Goal: Task Accomplishment & Management: Manage account settings

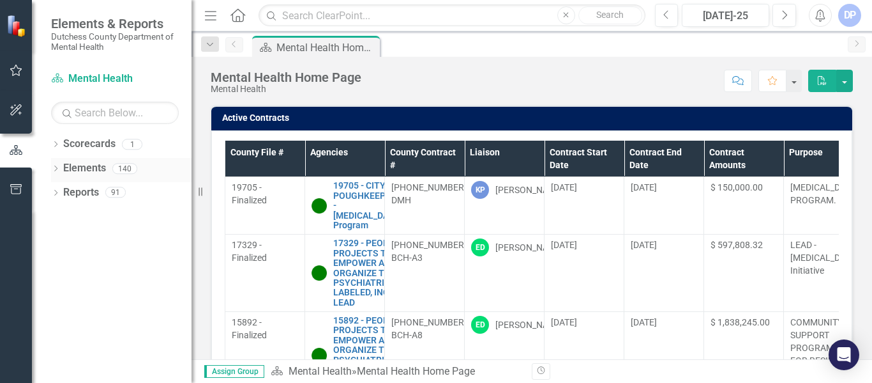
click at [56, 169] on icon "Dropdown" at bounding box center [55, 169] width 9 height 7
click at [63, 241] on icon "Dropdown" at bounding box center [61, 241] width 9 height 7
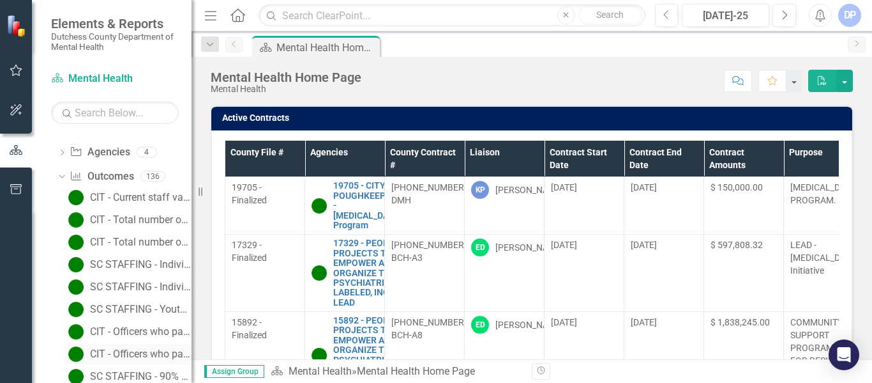
scroll to position [64, 0]
click at [116, 112] on input "text" at bounding box center [115, 113] width 128 height 22
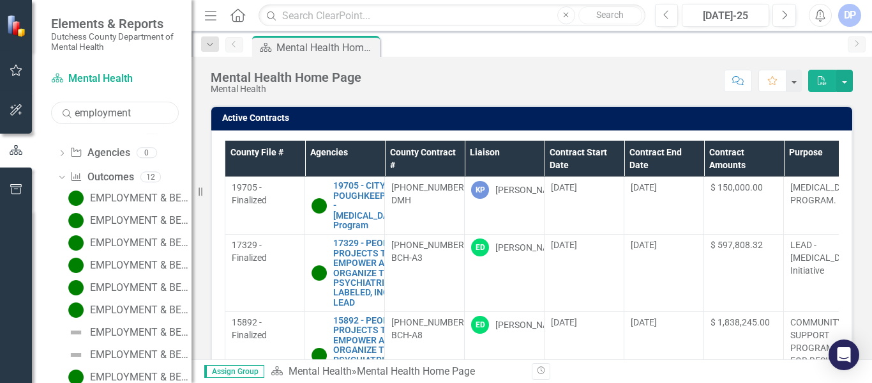
type input "employment"
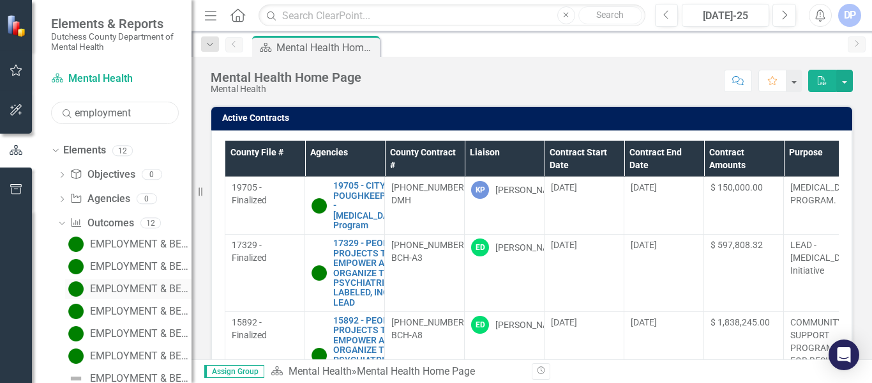
scroll to position [0, 0]
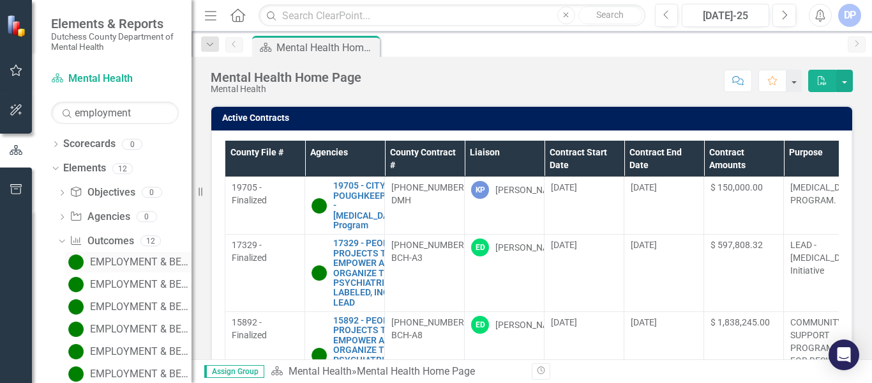
click at [110, 257] on div "EMPLOYMENT & BENEFITS: Caseload per Peer Advocate" at bounding box center [141, 261] width 102 height 11
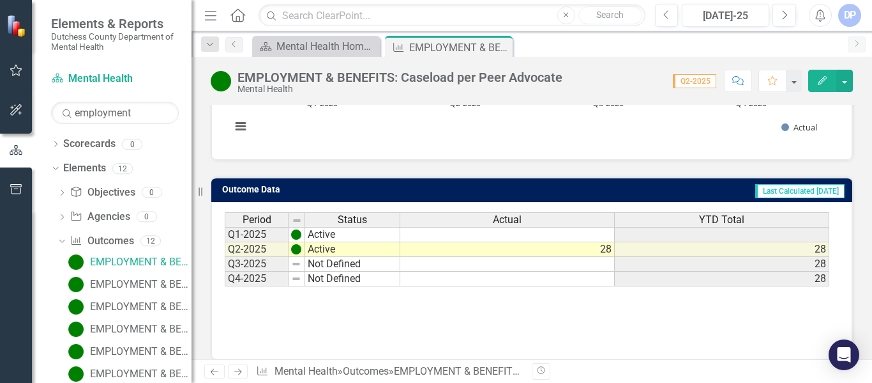
scroll to position [300, 0]
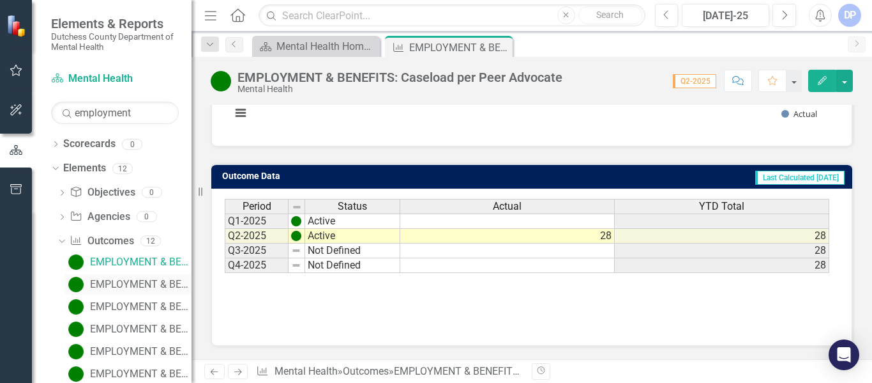
click at [123, 285] on div "EMPLOYMENT & BENEFITS: Current staff vacancy rate (listed as %)" at bounding box center [141, 283] width 102 height 11
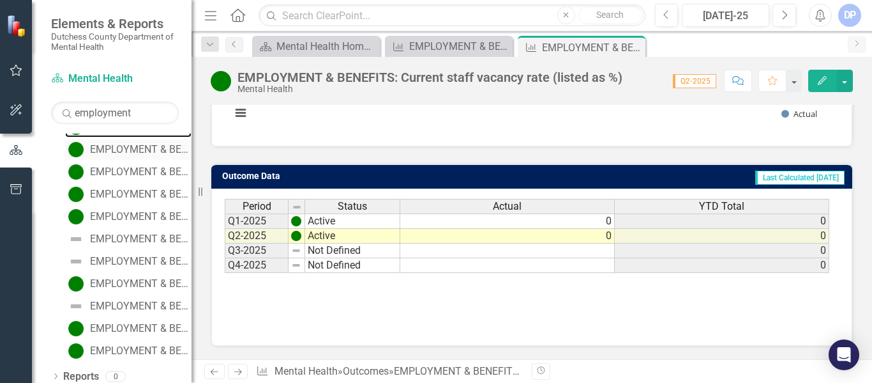
scroll to position [164, 0]
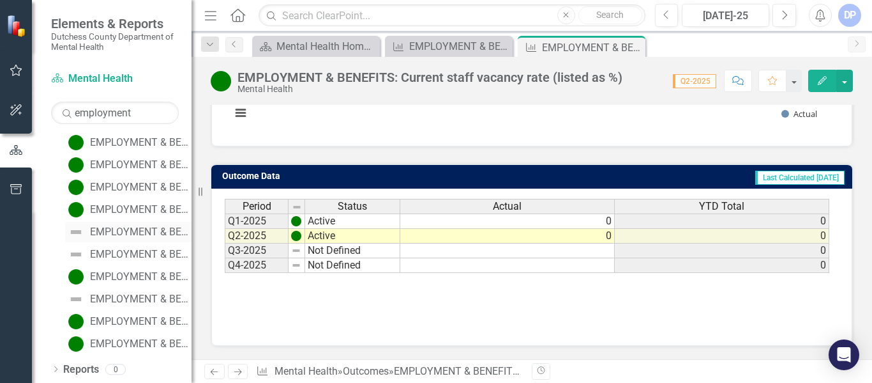
click at [118, 226] on div "EMPLOYMENT & BENEFITS: Participants found eligible will be connected to relevan…" at bounding box center [141, 231] width 102 height 11
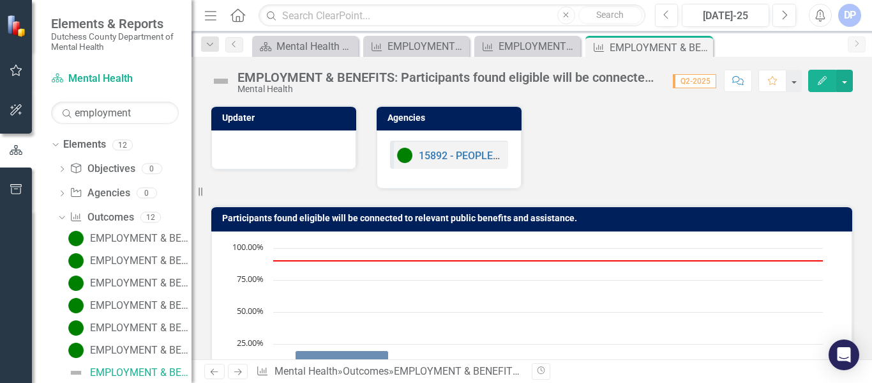
click at [221, 79] on img at bounding box center [221, 81] width 20 height 20
click at [226, 81] on img at bounding box center [221, 81] width 20 height 20
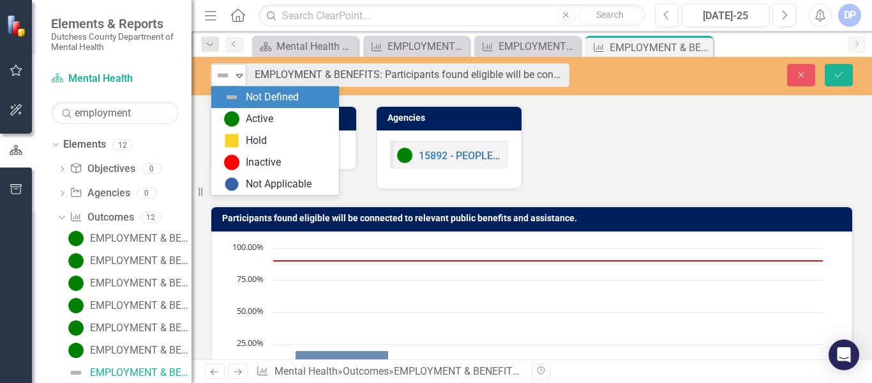
click at [238, 77] on icon "Expand" at bounding box center [239, 75] width 13 height 10
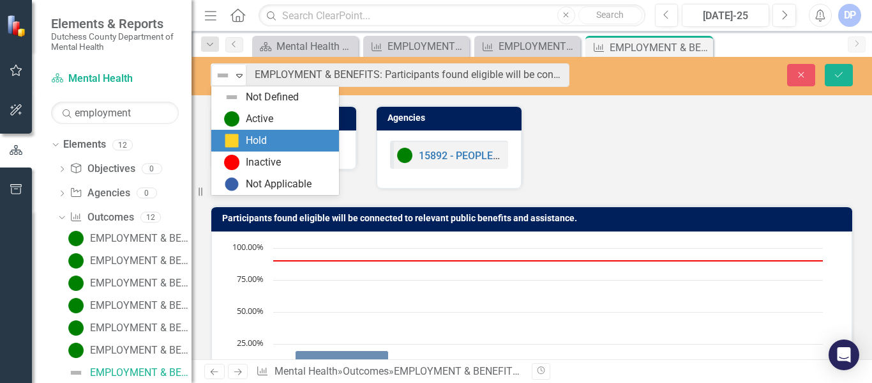
click at [264, 132] on div "Hold" at bounding box center [275, 141] width 128 height 22
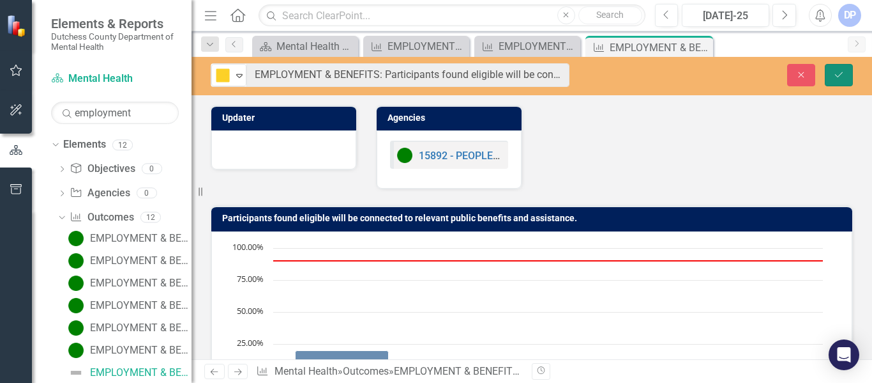
click at [837, 79] on button "Save" at bounding box center [839, 75] width 28 height 22
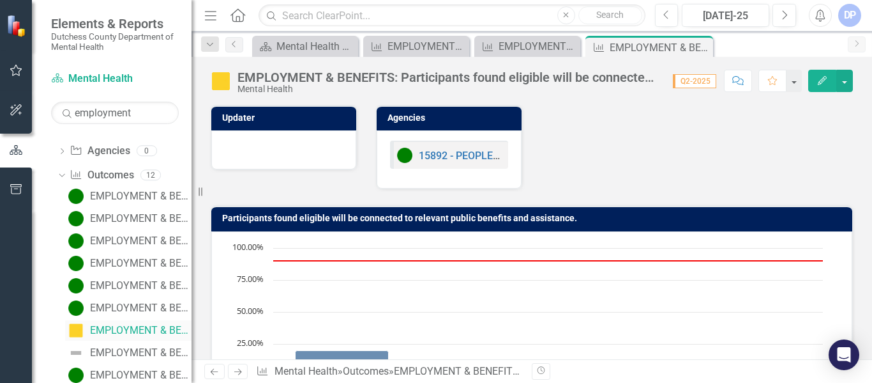
scroll to position [87, 0]
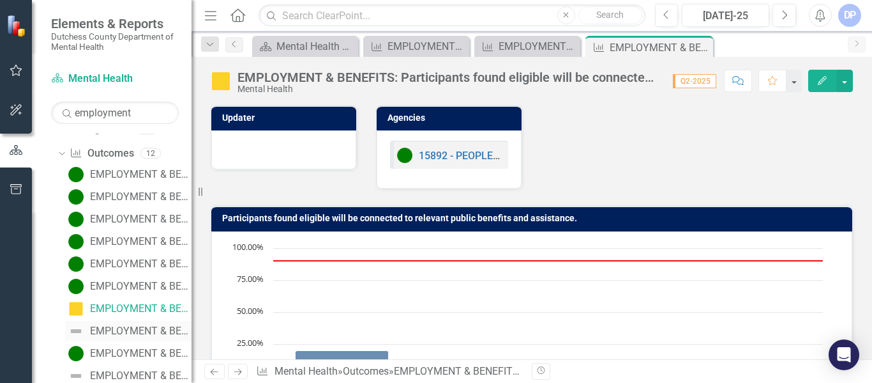
click at [110, 324] on link "EMPLOYMENT & BENEFITS: Clients who have obtained employment will retain their c…" at bounding box center [128, 331] width 126 height 20
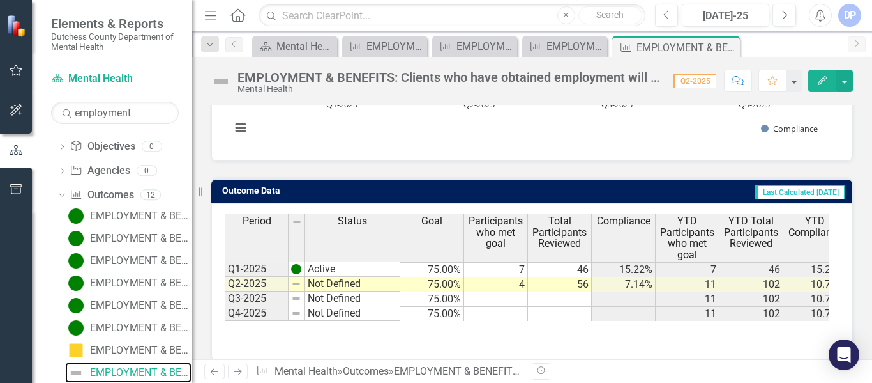
scroll to position [300, 0]
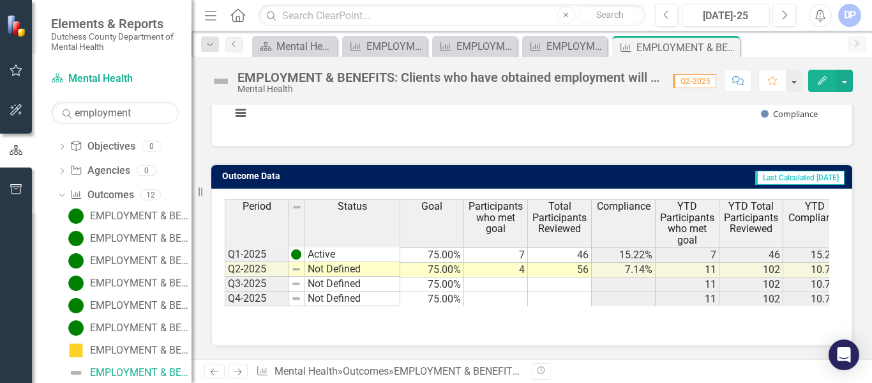
click at [319, 270] on td "Not Defined" at bounding box center [352, 269] width 95 height 15
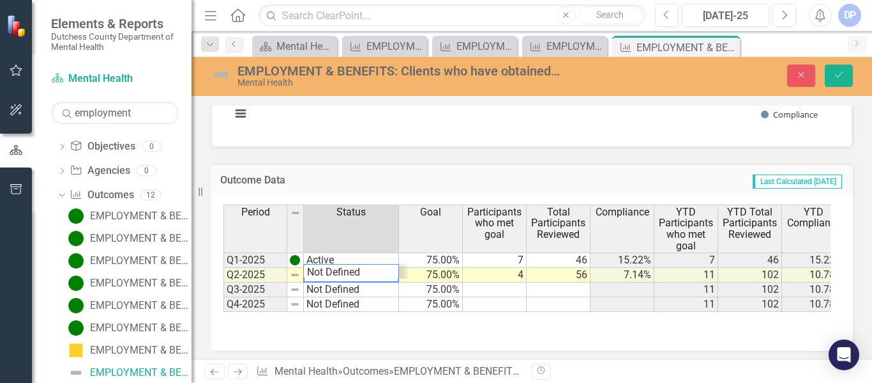
scroll to position [15, 0]
click at [368, 270] on div "Period Status Goal Participants who met goal Total Participants Reviewed Compli…" at bounding box center [527, 257] width 607 height 107
type textarea "Active"
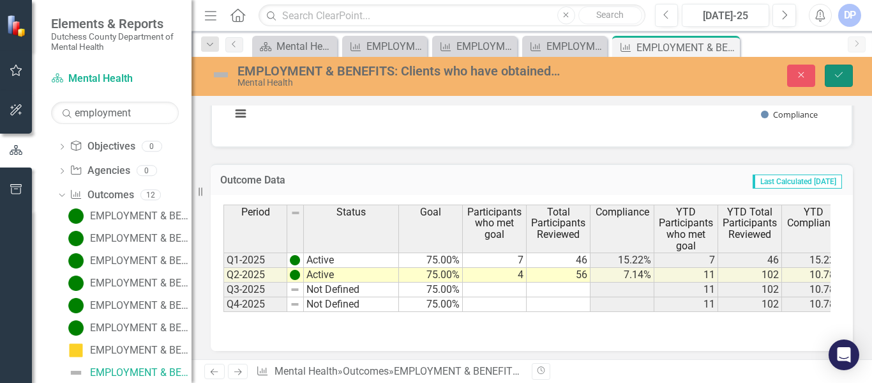
click at [834, 73] on icon "Save" at bounding box center [838, 74] width 11 height 9
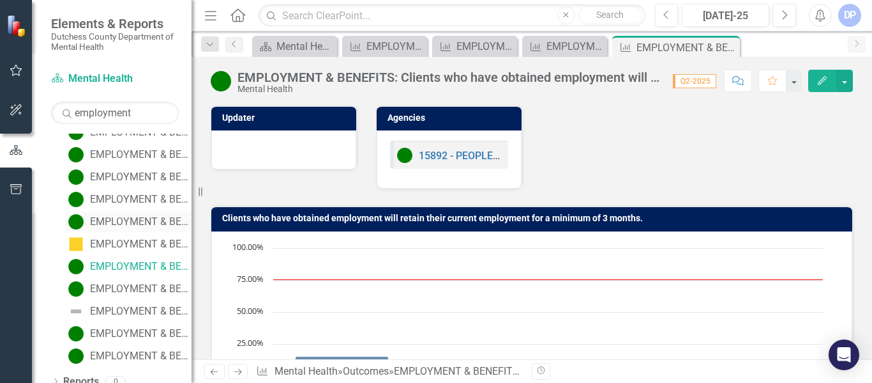
scroll to position [164, 0]
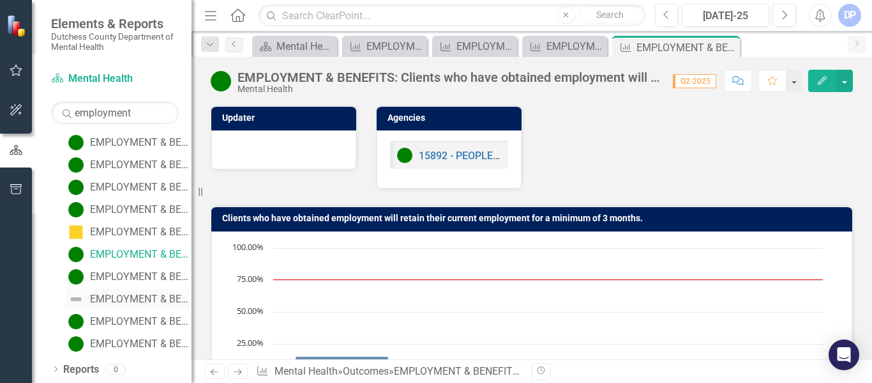
click at [121, 293] on div "EMPLOYMENT & BENEFITS: Clients will obtain employment with the assistance of Su…" at bounding box center [141, 298] width 102 height 11
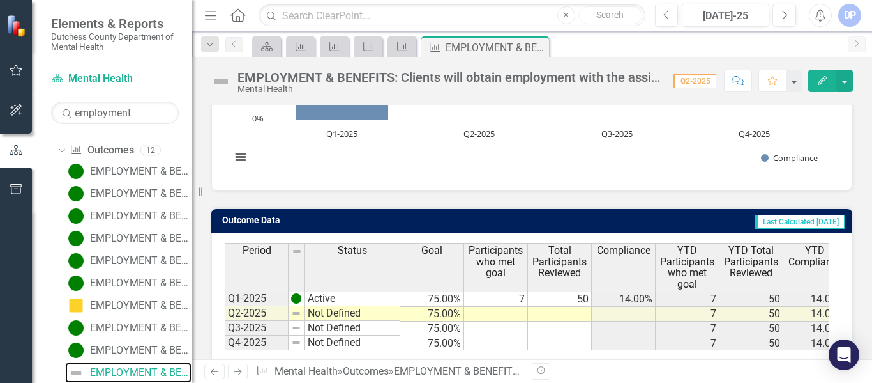
scroll to position [300, 0]
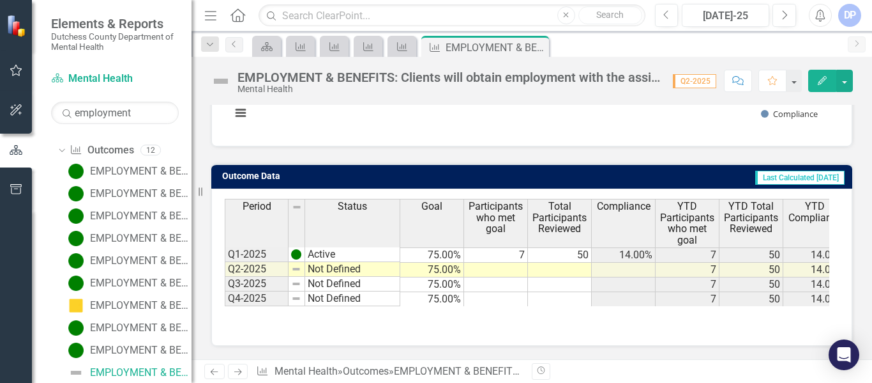
click at [488, 266] on td at bounding box center [496, 269] width 64 height 15
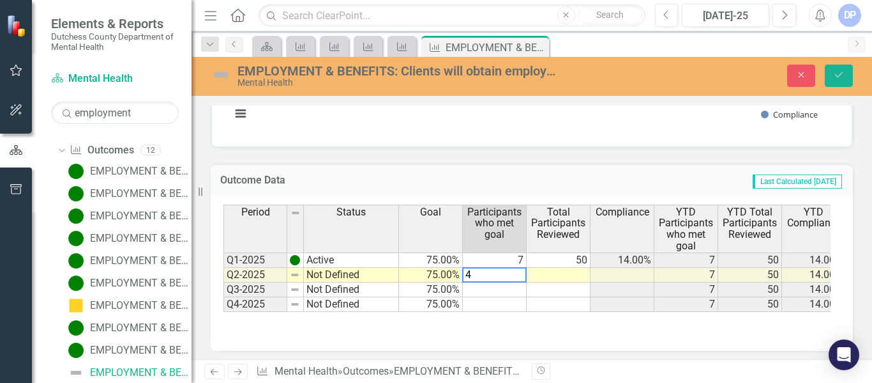
type textarea "4"
click at [580, 278] on td at bounding box center [559, 275] width 64 height 15
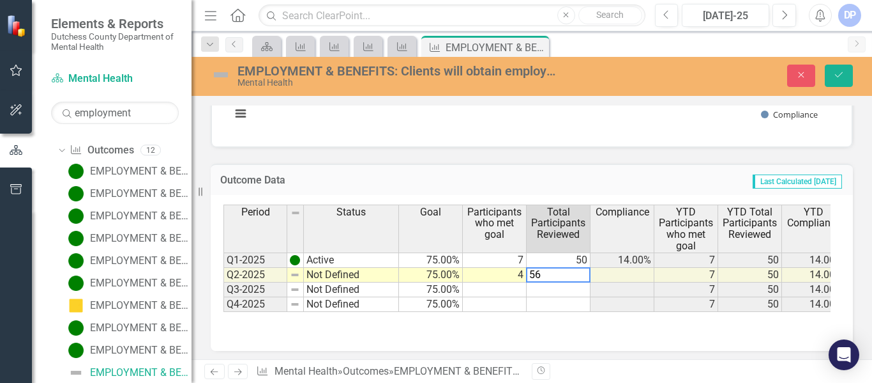
type textarea "56"
click at [621, 273] on td at bounding box center [623, 275] width 64 height 15
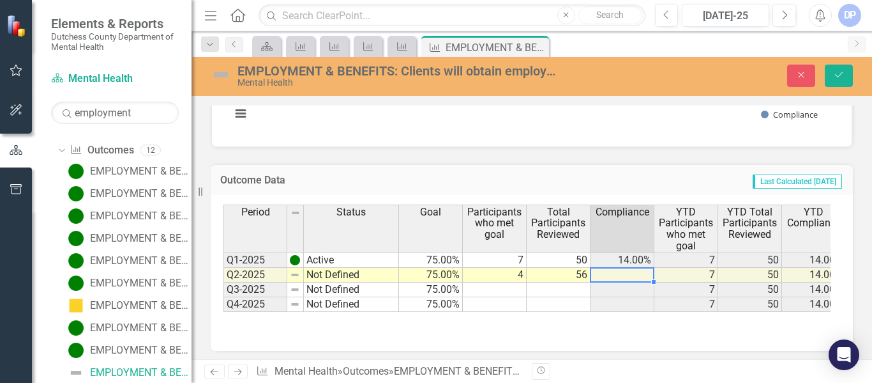
click at [335, 278] on td "Not Defined" at bounding box center [351, 275] width 95 height 15
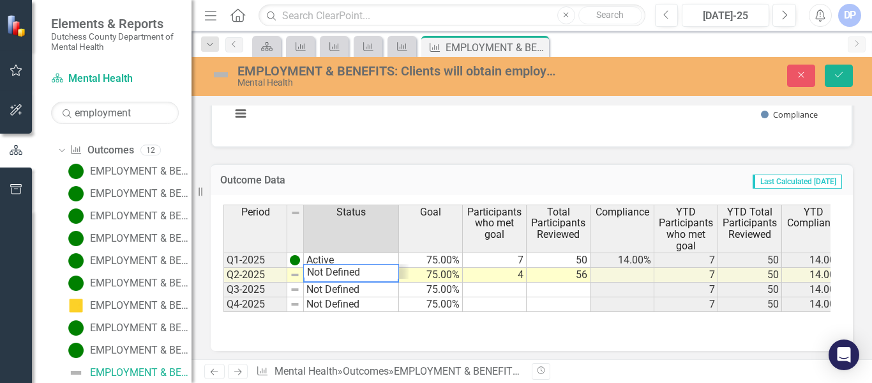
scroll to position [15, 0]
click at [358, 273] on div "Period Status Goal Participants who met goal Total Participants Reviewed Compli…" at bounding box center [527, 257] width 607 height 107
type textarea "Active"
click at [631, 280] on td at bounding box center [623, 275] width 64 height 15
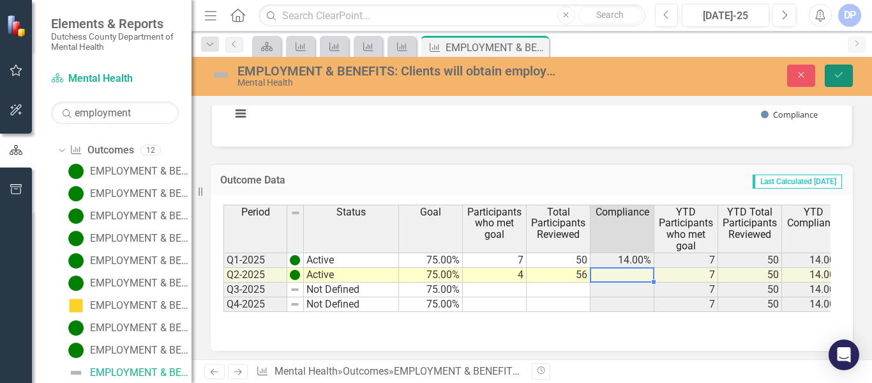
click at [844, 79] on icon "Save" at bounding box center [838, 74] width 11 height 9
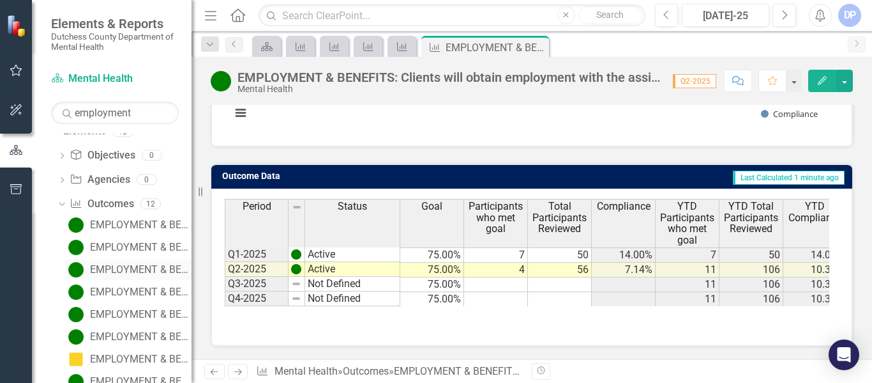
scroll to position [36, 0]
click at [146, 230] on div "EMPLOYMENT & BENEFITS: Caseload per Peer Advocate" at bounding box center [141, 225] width 102 height 11
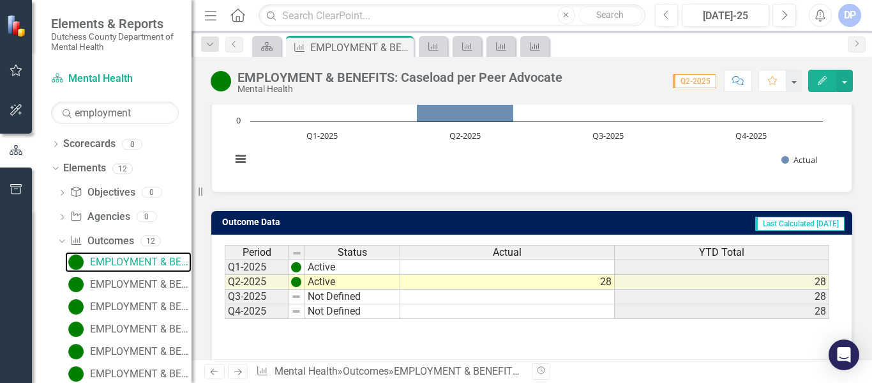
scroll to position [255, 0]
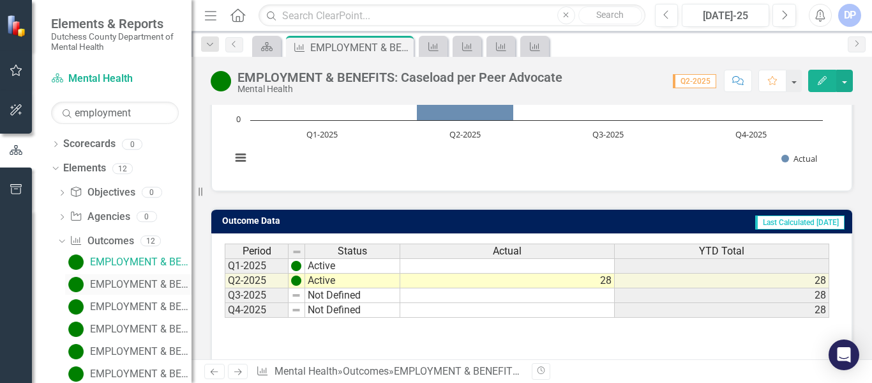
click at [109, 284] on div "EMPLOYMENT & BENEFITS: Current staff vacancy rate (listed as %)" at bounding box center [141, 283] width 102 height 11
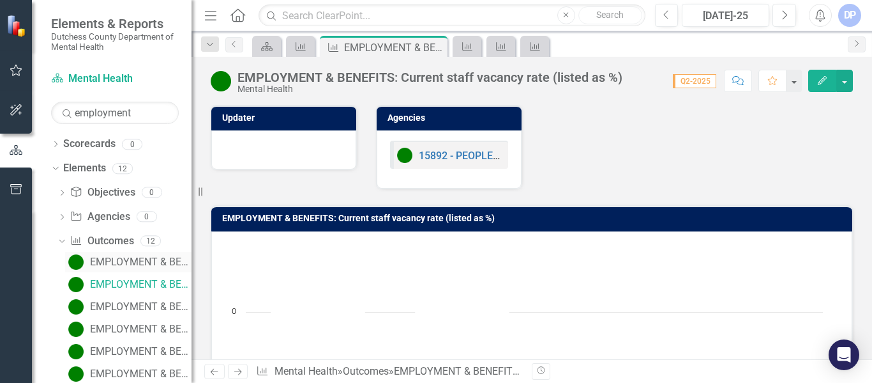
click at [137, 257] on div "EMPLOYMENT & BENEFITS: Caseload per Peer Advocate" at bounding box center [141, 261] width 102 height 11
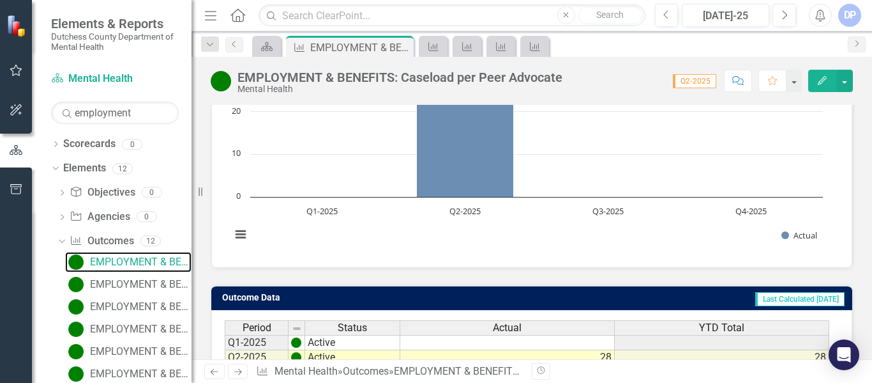
scroll to position [255, 0]
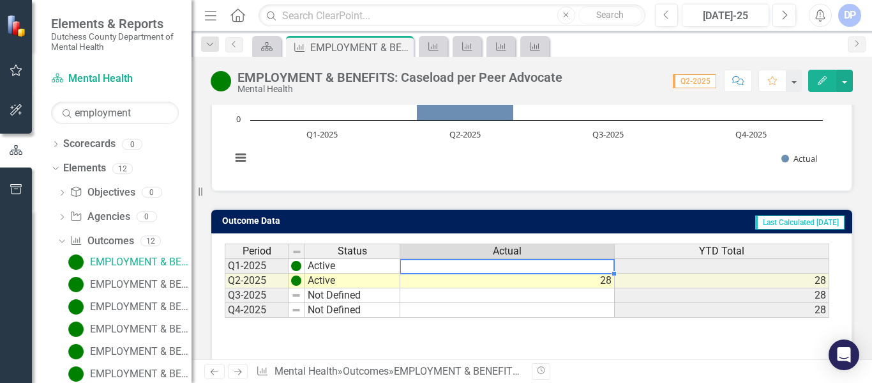
click at [510, 266] on td at bounding box center [507, 265] width 215 height 15
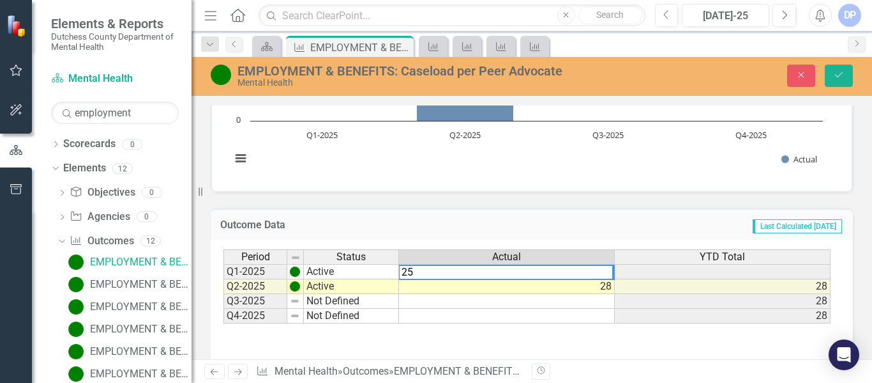
type textarea "25"
click at [694, 263] on div "Period Status Actual YTD Total" at bounding box center [527, 257] width 607 height 17
drag, startPoint x: 838, startPoint y: 77, endPoint x: 801, endPoint y: 137, distance: 70.9
click at [838, 77] on icon "submit" at bounding box center [839, 74] width 8 height 5
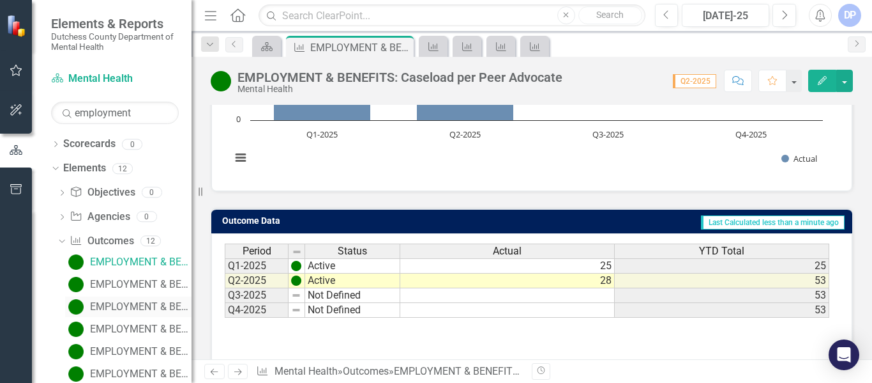
click at [112, 311] on div "EMPLOYMENT & BENEFITS: Total number of Peer Advocates" at bounding box center [141, 306] width 102 height 11
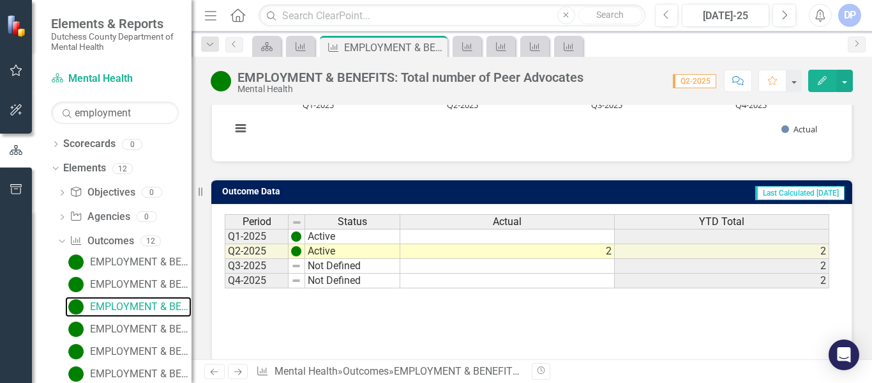
scroll to position [300, 0]
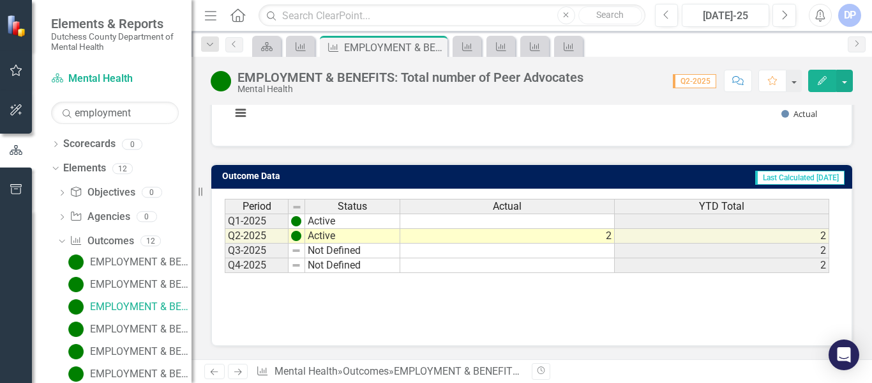
click at [596, 221] on td at bounding box center [507, 220] width 215 height 15
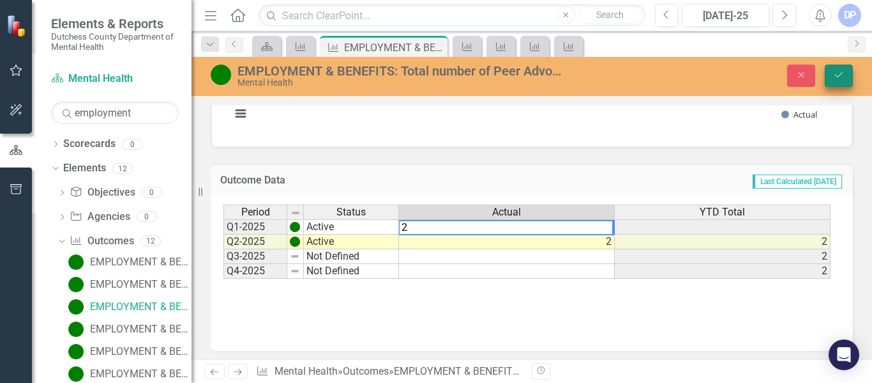
type textarea "2"
click at [836, 82] on button "Save" at bounding box center [839, 75] width 28 height 22
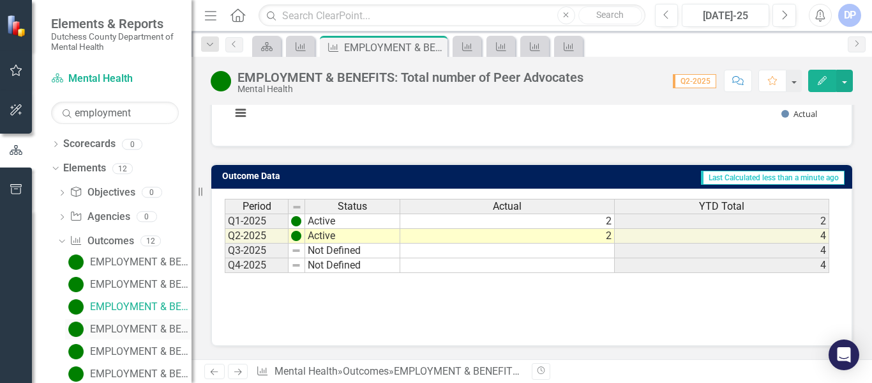
click at [119, 328] on div "EMPLOYMENT & BENEFITS: Total Unduplicated clients in time period" at bounding box center [141, 328] width 102 height 11
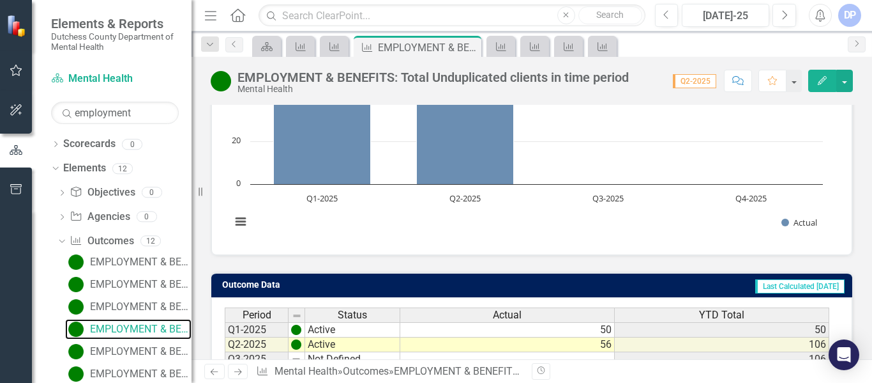
scroll to position [255, 0]
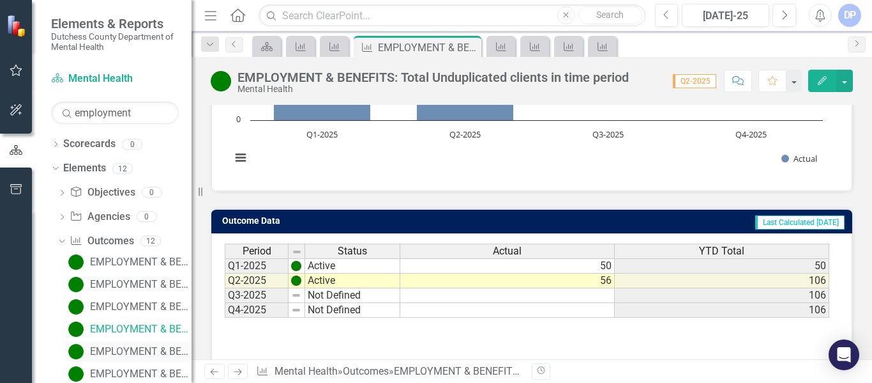
click at [137, 347] on div "EMPLOYMENT & BENEFITS: Clients have their information updated with their health…" at bounding box center [141, 350] width 102 height 11
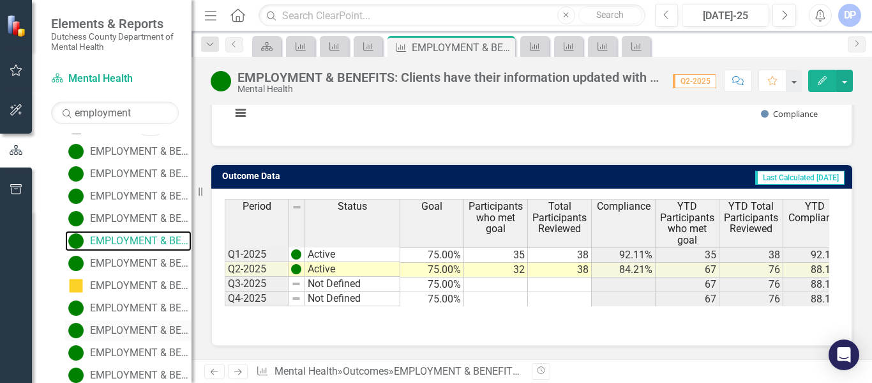
scroll to position [128, 0]
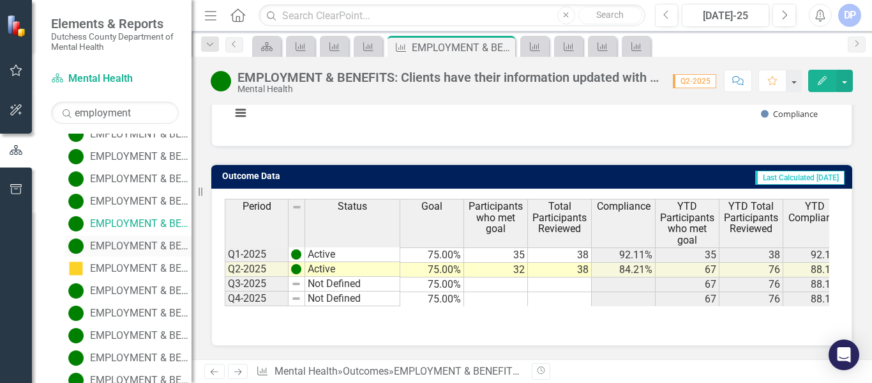
click at [116, 241] on div "EMPLOYMENT & BENEFITS: Clients will achieve one self-assessed Peer Advocacy and…" at bounding box center [141, 245] width 102 height 11
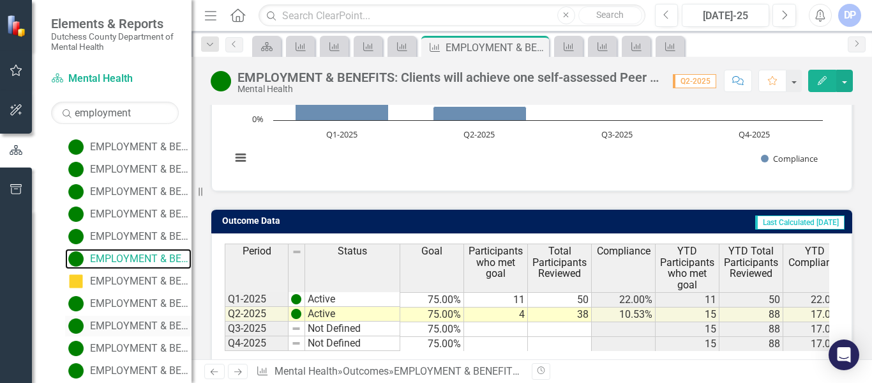
scroll to position [129, 0]
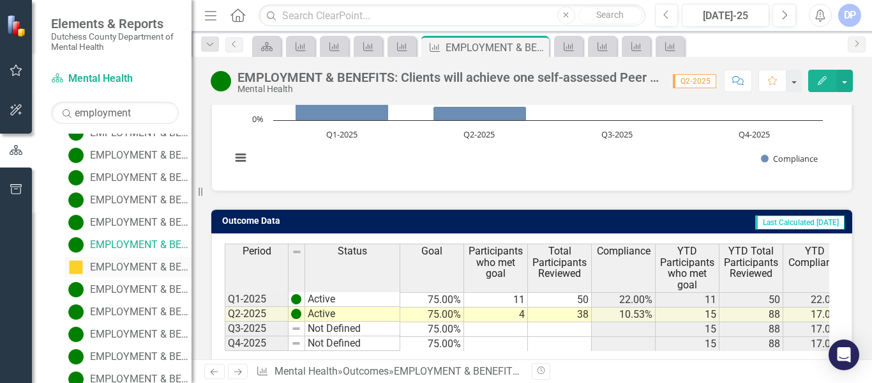
click at [130, 264] on div "EMPLOYMENT & BENEFITS: Participants found eligible will be connected to relevan…" at bounding box center [141, 266] width 102 height 11
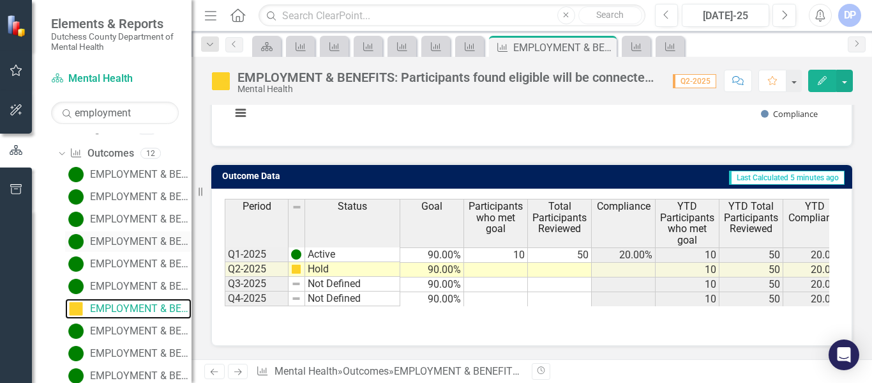
scroll to position [151, 0]
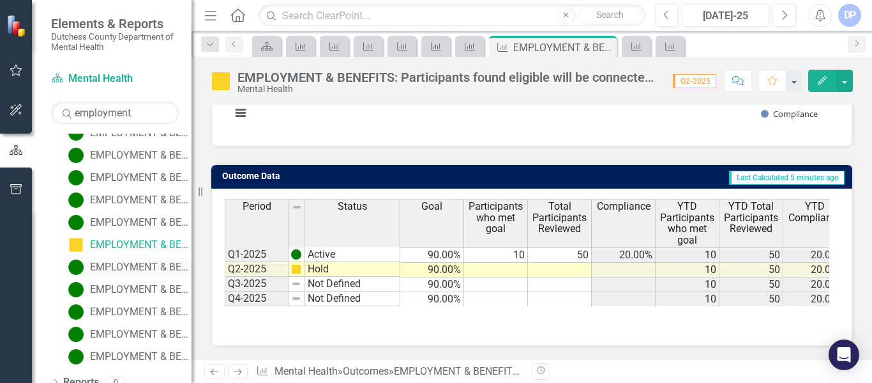
click at [123, 262] on div "EMPLOYMENT & BENEFITS: Clients who have obtained employment will retain their c…" at bounding box center [141, 266] width 102 height 11
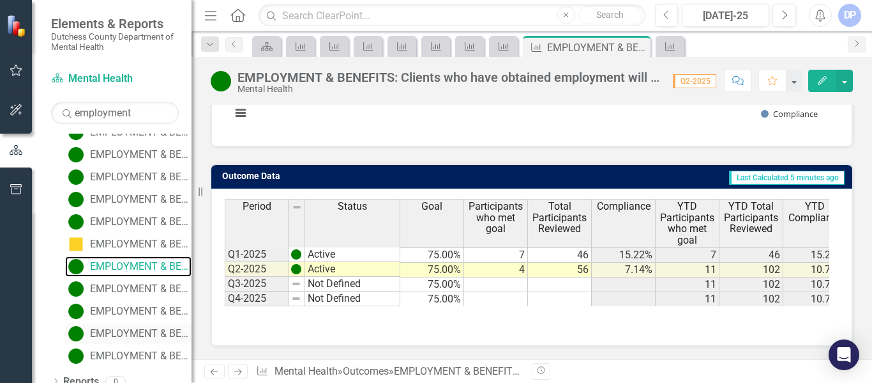
scroll to position [164, 0]
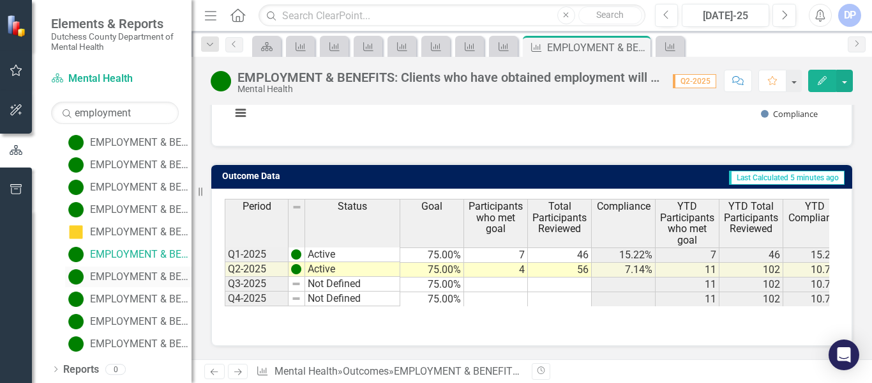
click at [145, 271] on div "EMPLOYMENT & BENEFITS: Clients will engage in two or more One-to-One [MEDICAL_D…" at bounding box center [141, 276] width 102 height 11
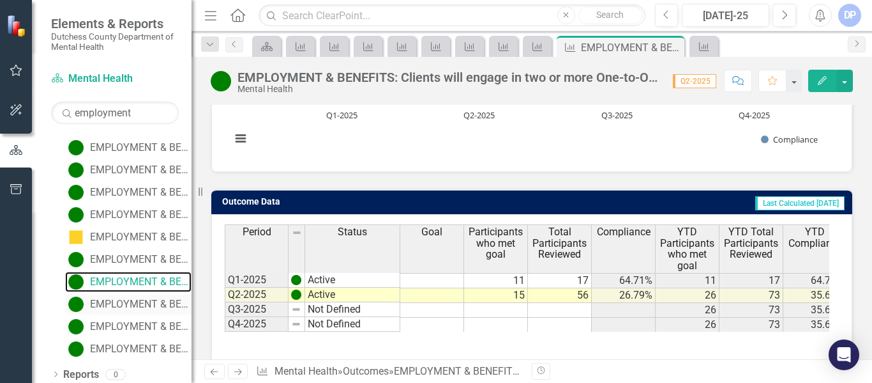
scroll to position [164, 0]
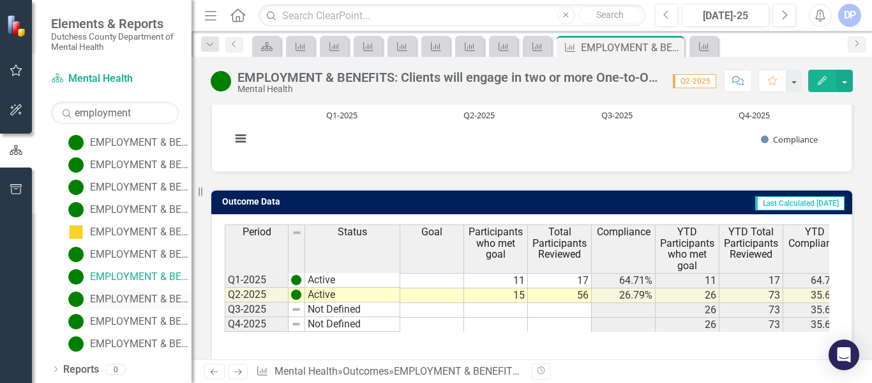
click at [117, 296] on div "EMPLOYMENT & BENEFITS: Clients will obtain employment with the assistance of Su…" at bounding box center [141, 298] width 102 height 11
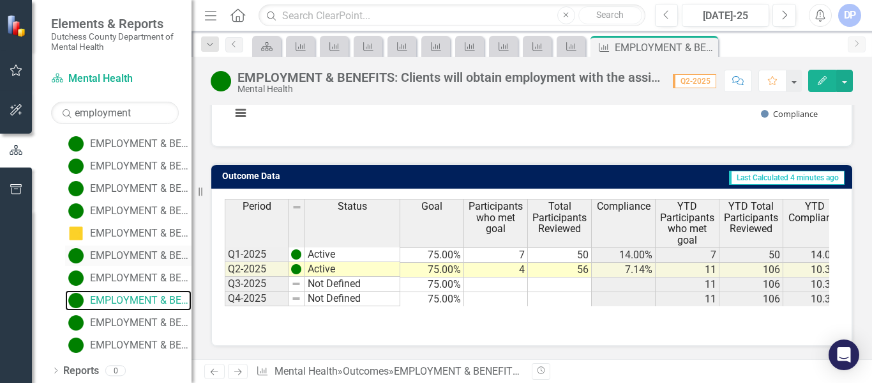
scroll to position [164, 0]
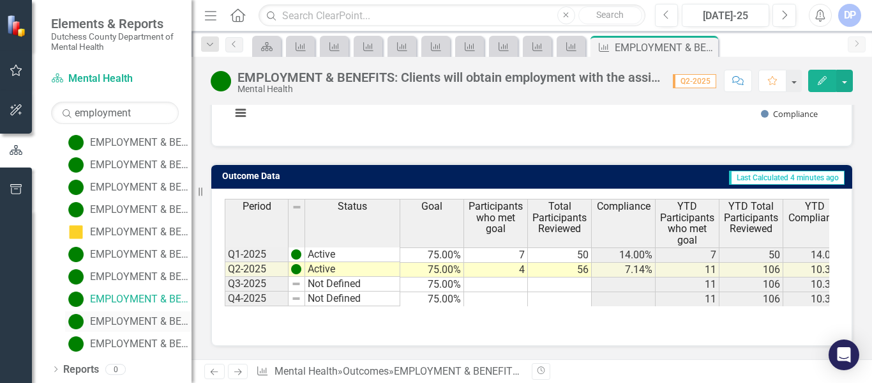
click at [138, 315] on div "EMPLOYMENT & BENEFITS: Clients will report improved scores across one or more o…" at bounding box center [141, 320] width 102 height 11
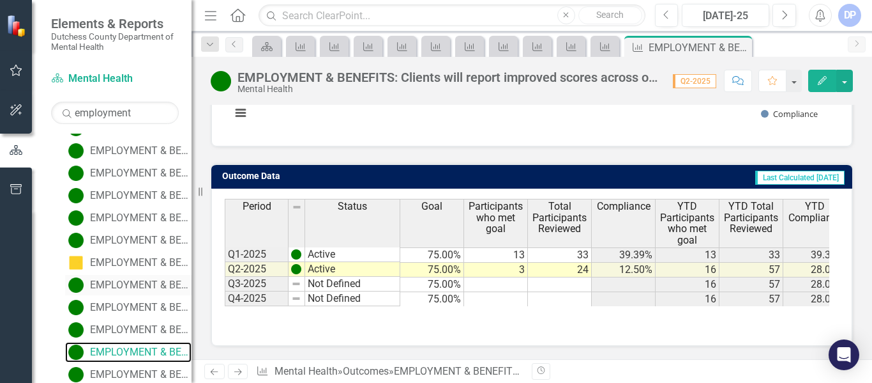
scroll to position [164, 0]
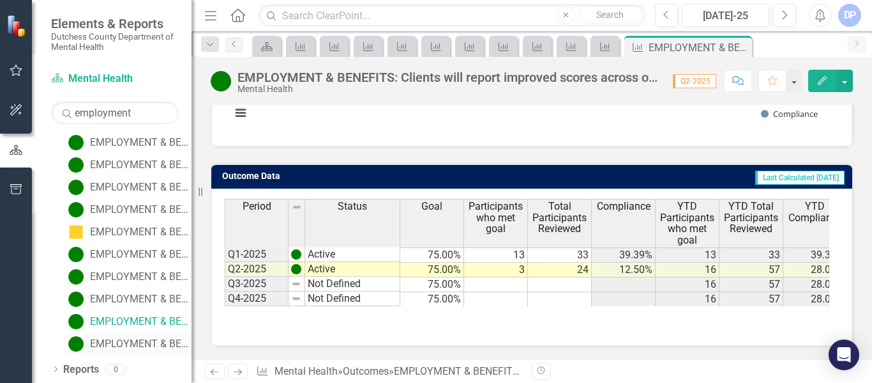
click at [95, 344] on div "EMPLOYMENT & BENEFITS: Peer advocates will engage with each client a minimum of…" at bounding box center [141, 343] width 102 height 11
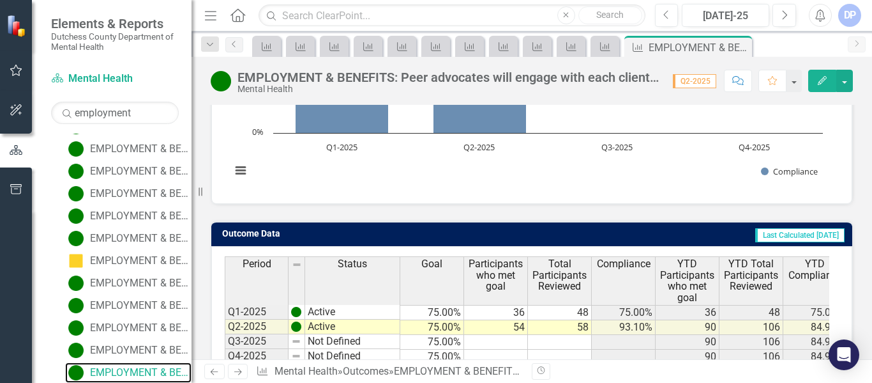
scroll to position [255, 0]
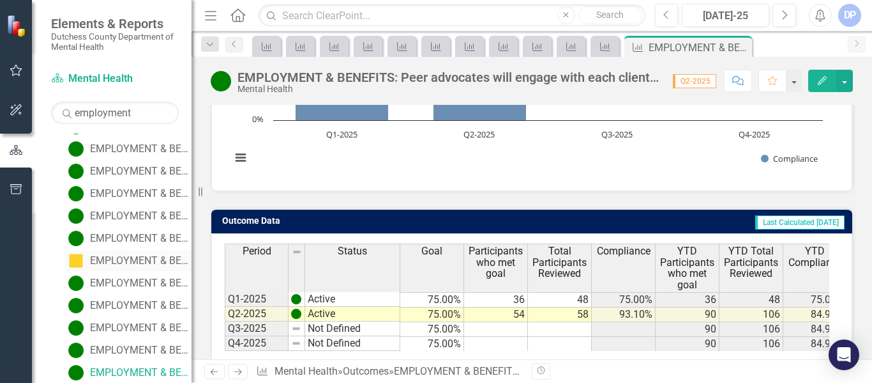
click at [125, 257] on div "EMPLOYMENT & BENEFITS: Participants found eligible will be connected to relevan…" at bounding box center [141, 260] width 102 height 11
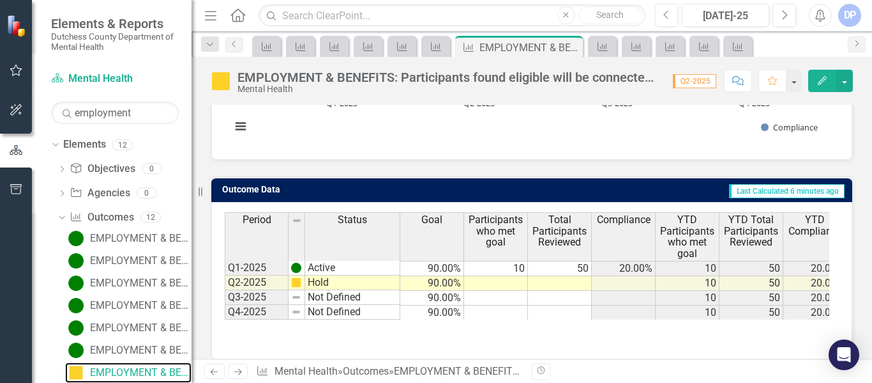
scroll to position [300, 0]
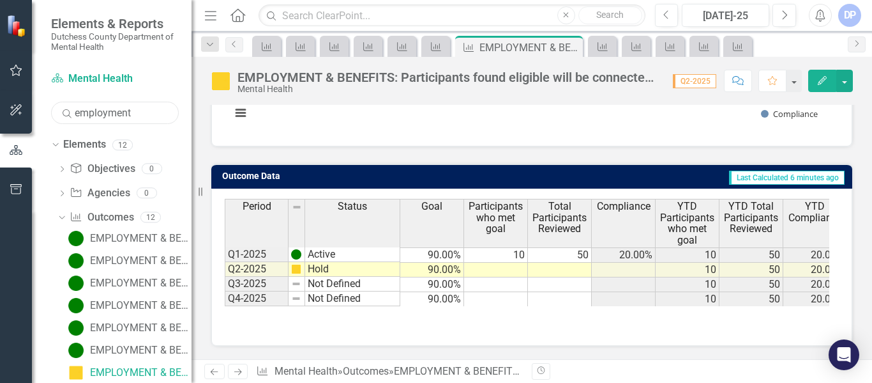
click at [149, 106] on input "employment" at bounding box center [115, 113] width 128 height 22
drag, startPoint x: 142, startPoint y: 116, endPoint x: 55, endPoint y: 105, distance: 88.2
click at [55, 105] on input "employment" at bounding box center [115, 113] width 128 height 22
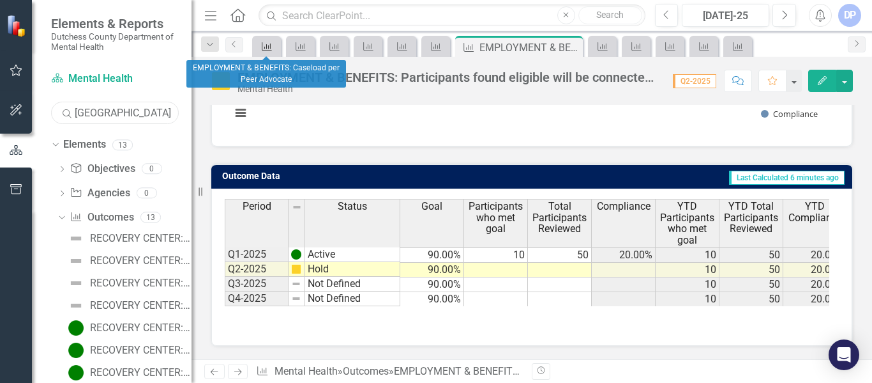
type input "[GEOGRAPHIC_DATA]"
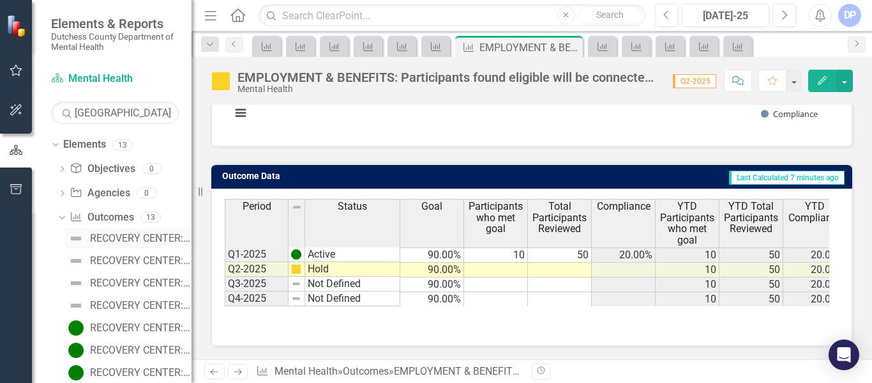
click at [98, 232] on div "RECOVERY CENTER: Caseload per Peer Advocate" at bounding box center [141, 237] width 102 height 11
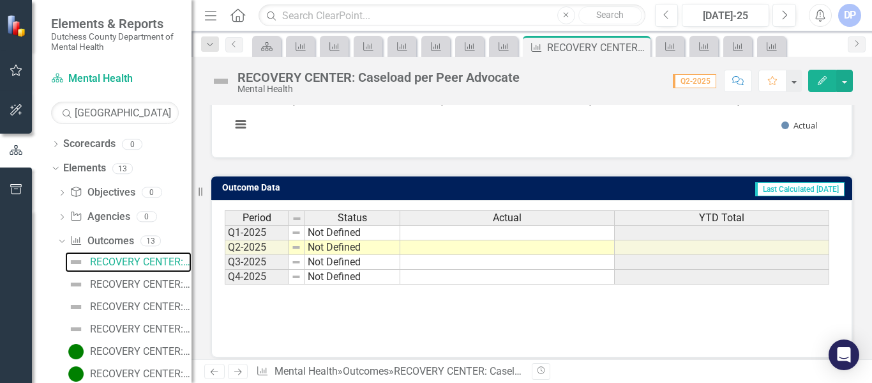
scroll to position [300, 0]
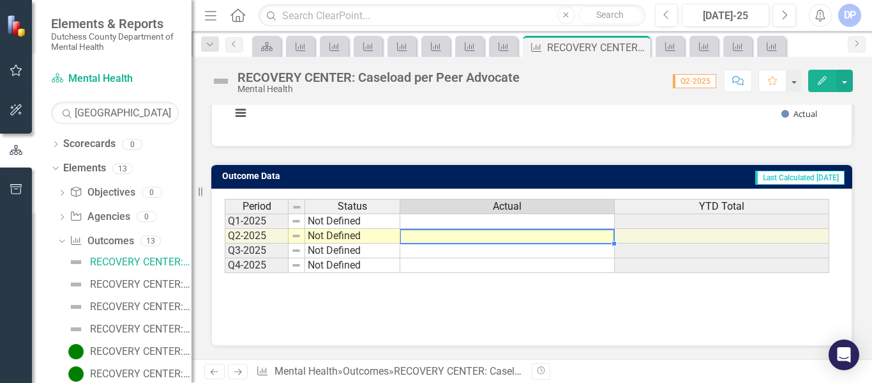
click at [488, 235] on td at bounding box center [507, 236] width 215 height 15
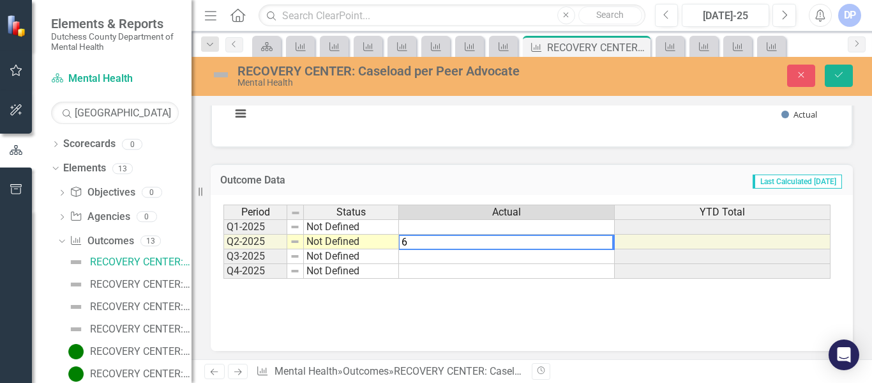
type textarea "6"
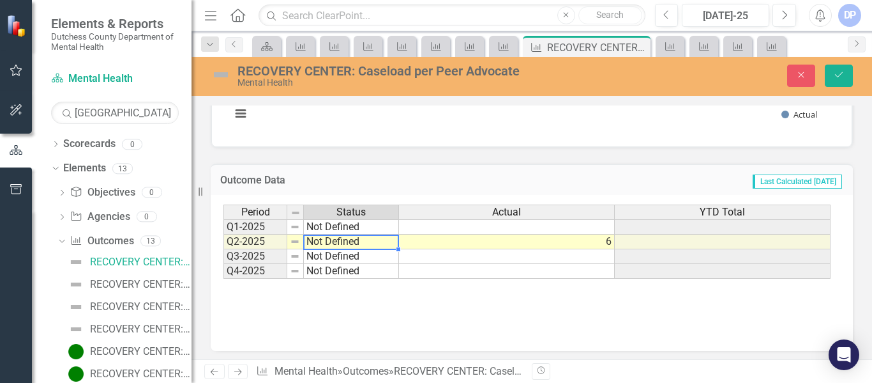
click at [365, 241] on td "Not Defined" at bounding box center [351, 241] width 95 height 15
click at [365, 241] on div "Period Status Actual YTD Total Q1-2025 Not Defined Q2-2025 Not Defined 6 Q3-202…" at bounding box center [527, 241] width 607 height 75
type textarea "Active"
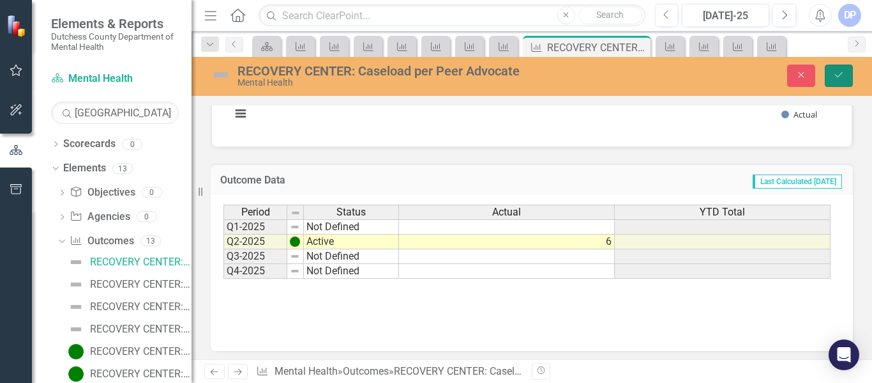
click at [844, 79] on icon "Save" at bounding box center [838, 74] width 11 height 9
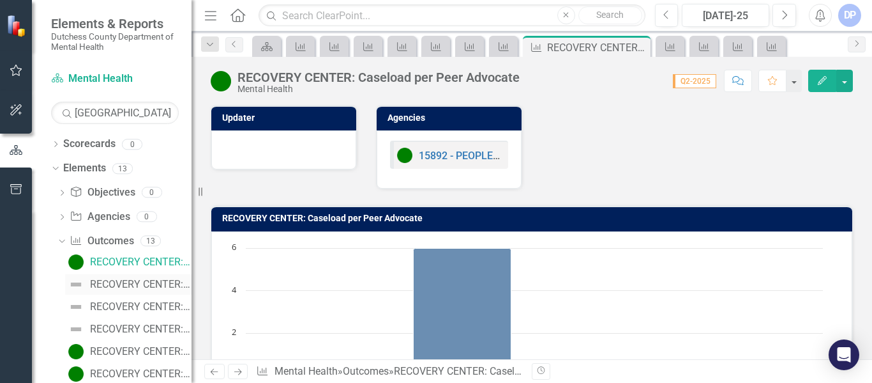
click at [125, 283] on div "RECOVERY CENTER: Current staff vacancy rate (listed as %)" at bounding box center [141, 283] width 102 height 11
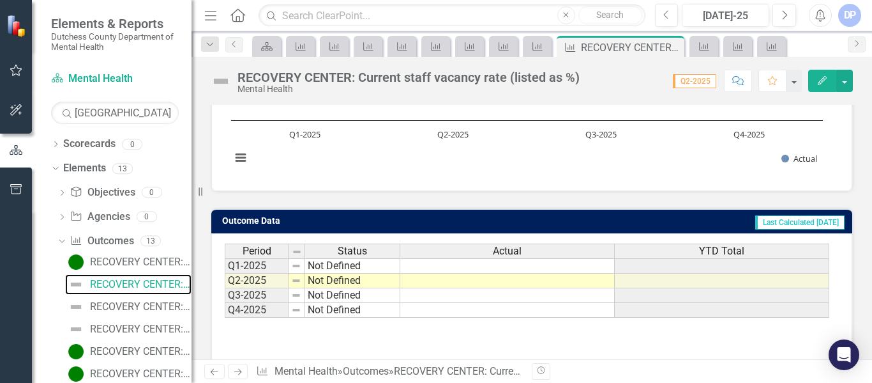
scroll to position [236, 0]
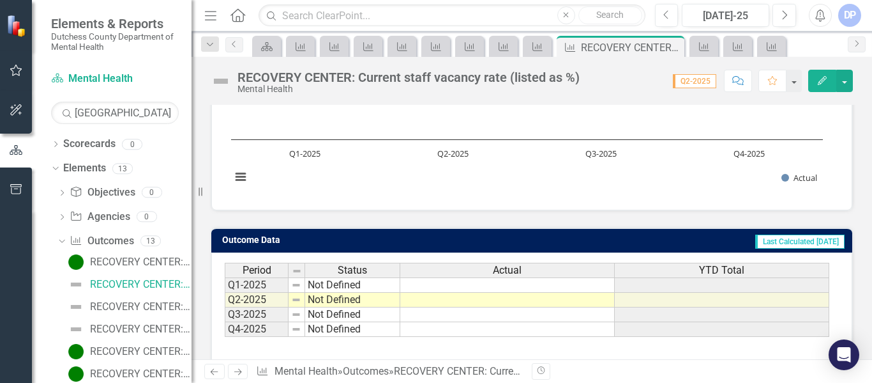
click at [563, 298] on td at bounding box center [507, 299] width 215 height 15
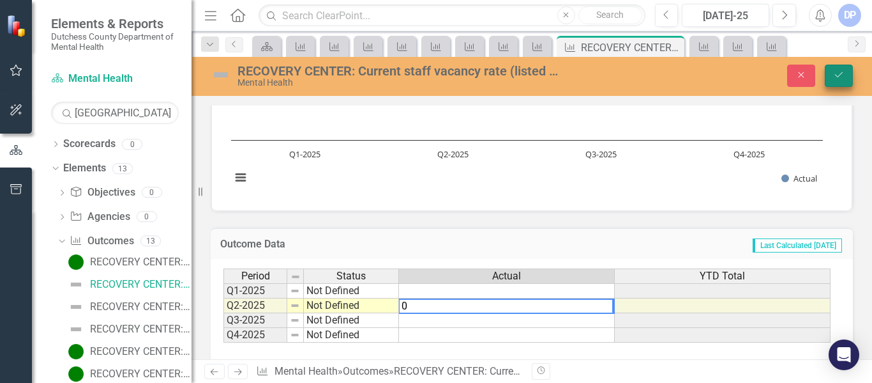
type textarea "0"
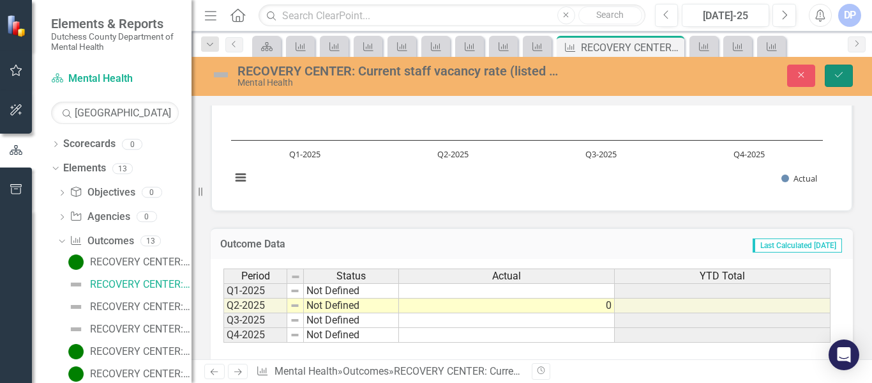
click at [845, 75] on button "Save" at bounding box center [839, 75] width 28 height 22
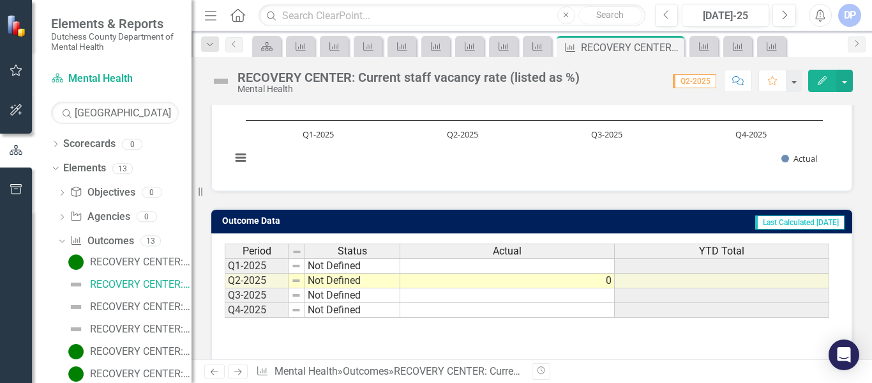
scroll to position [300, 0]
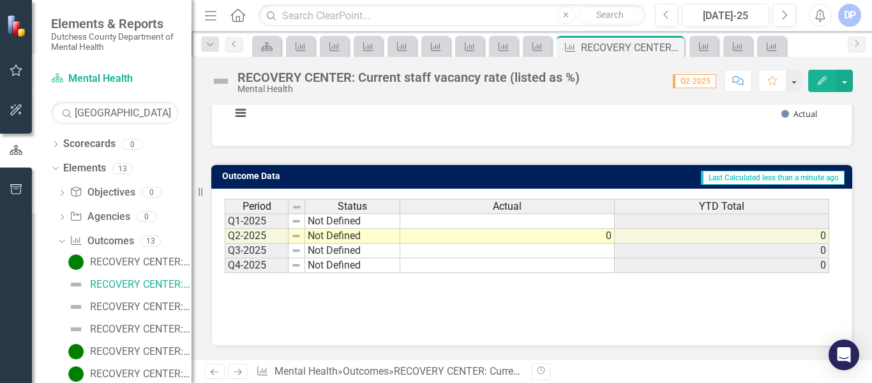
click at [372, 239] on td "Not Defined" at bounding box center [352, 236] width 95 height 15
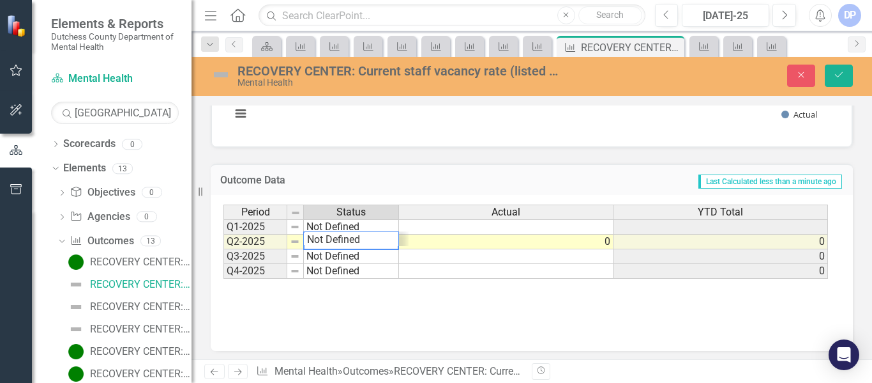
scroll to position [0, 0]
type textarea "A"
click at [372, 239] on div "Period Status Actual YTD Total Q1-2025 Not Defined Q2-2025 Not Defined 0 0 Q3-2…" at bounding box center [527, 241] width 607 height 75
type textarea "Active"
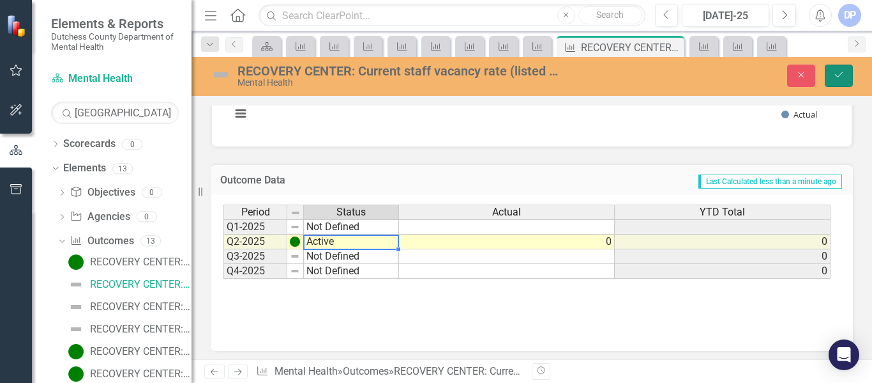
click at [834, 74] on icon "Save" at bounding box center [838, 74] width 11 height 9
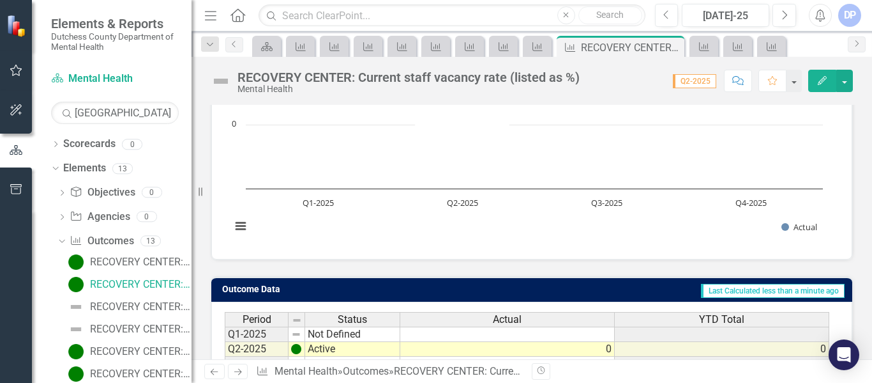
scroll to position [255, 0]
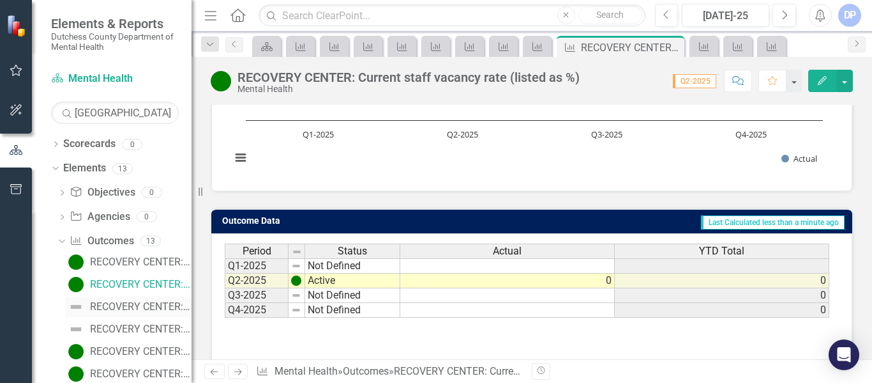
click at [119, 307] on div "RECOVERY CENTER: Total number of Peer Advocates" at bounding box center [141, 306] width 102 height 11
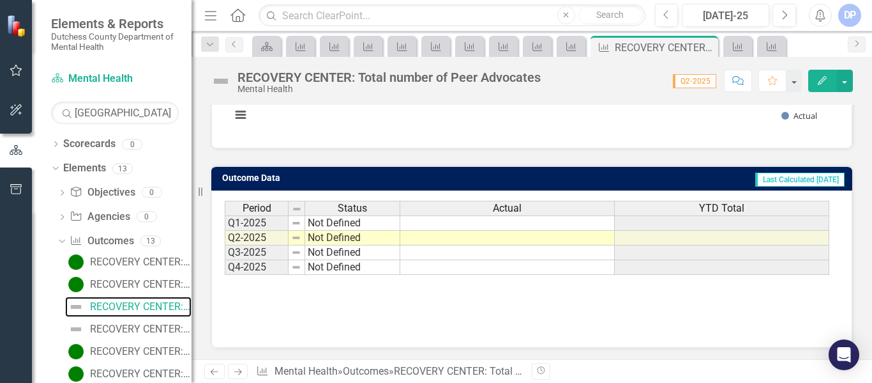
scroll to position [300, 0]
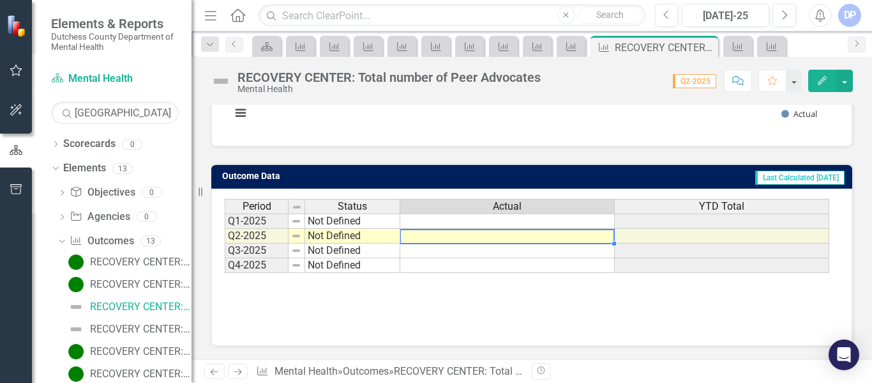
click at [547, 241] on td at bounding box center [507, 236] width 215 height 15
type textarea "4"
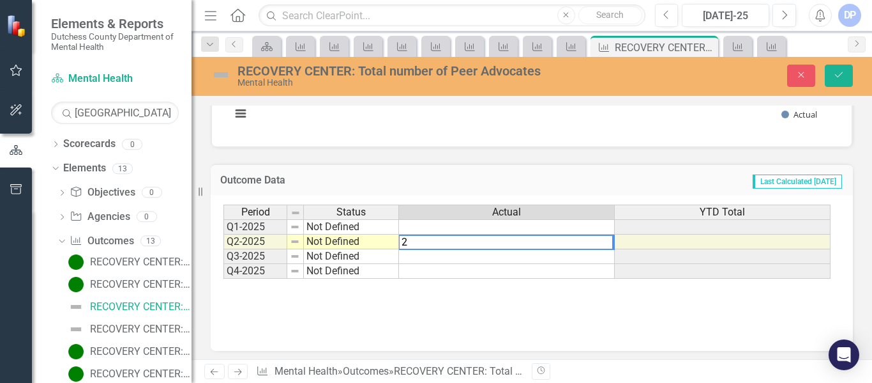
type textarea "2"
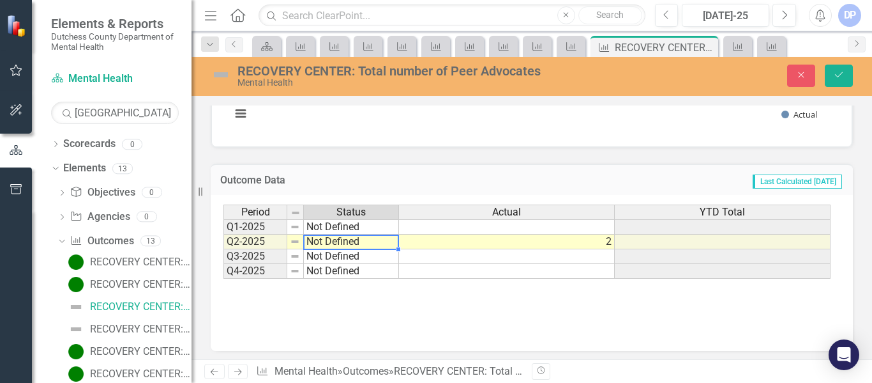
click at [369, 242] on td "Not Defined" at bounding box center [351, 241] width 95 height 15
click at [369, 242] on div "Period Status Actual YTD Total Q1-2025 Not Defined Q2-2025 Not Defined 2 Q3-202…" at bounding box center [527, 241] width 607 height 75
type textarea "Active"
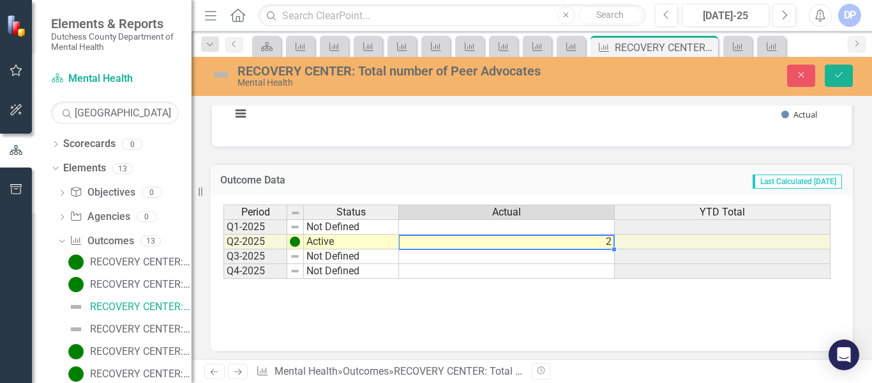
click at [456, 242] on td "2" at bounding box center [507, 241] width 216 height 15
click at [609, 245] on td "2" at bounding box center [507, 241] width 216 height 15
click at [609, 241] on td "2" at bounding box center [507, 241] width 216 height 15
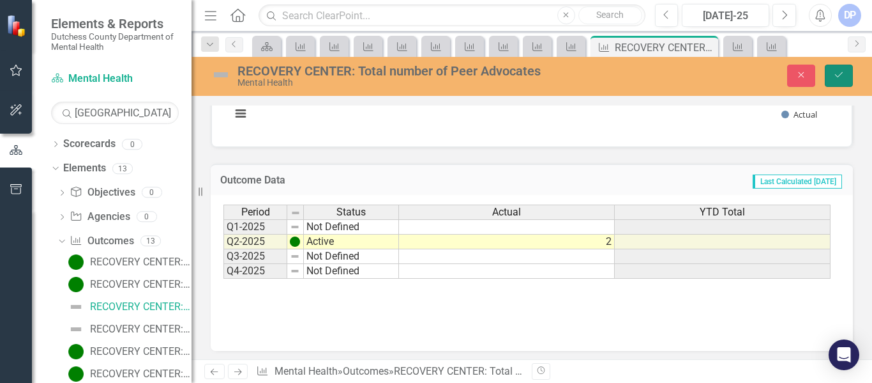
click at [835, 80] on button "Save" at bounding box center [839, 75] width 28 height 22
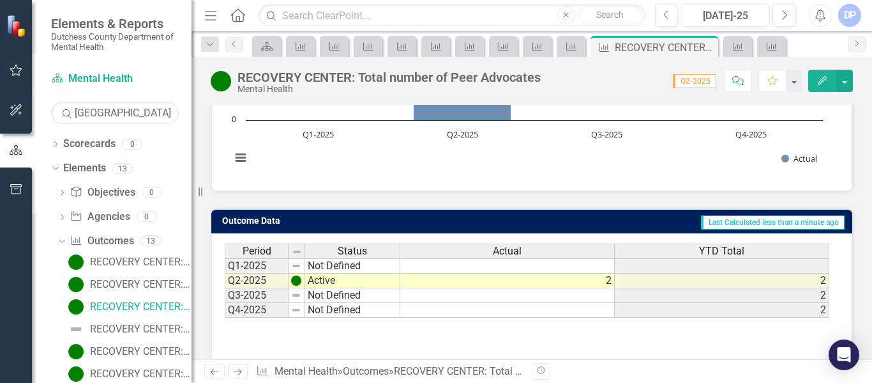
scroll to position [300, 0]
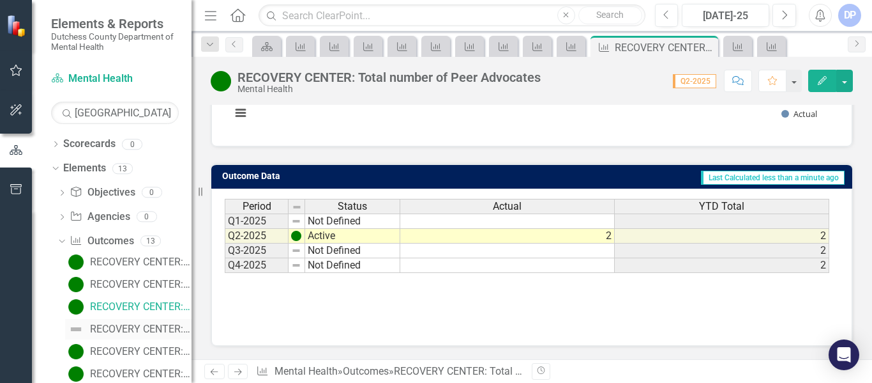
click at [119, 327] on div "RECOVERY CENTER: Number of mixers held" at bounding box center [141, 328] width 102 height 11
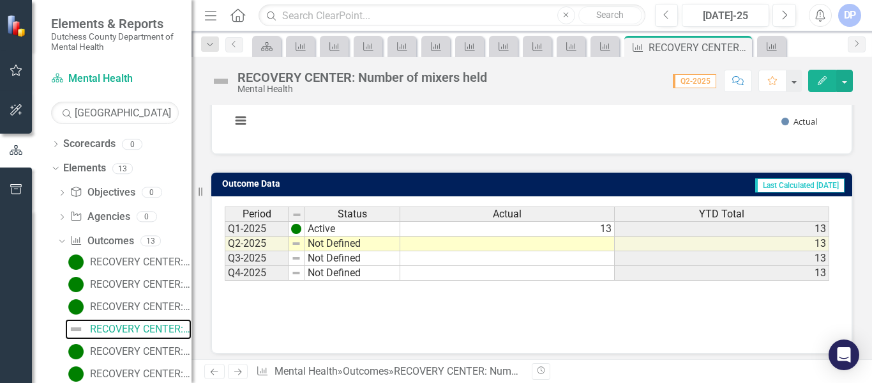
scroll to position [300, 0]
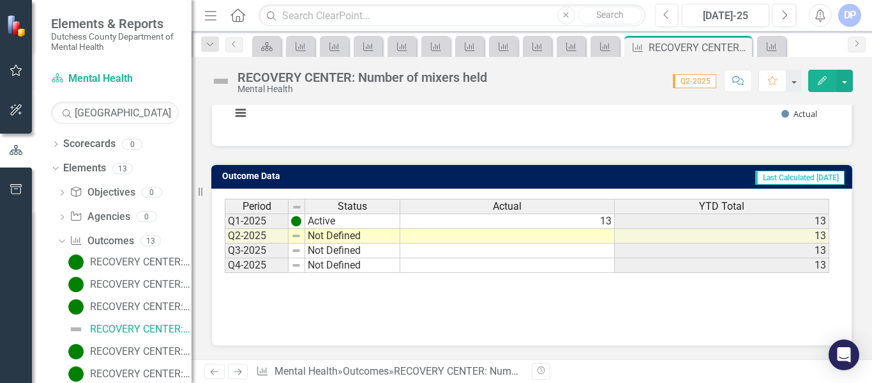
click at [323, 232] on td "Not Defined" at bounding box center [352, 236] width 95 height 15
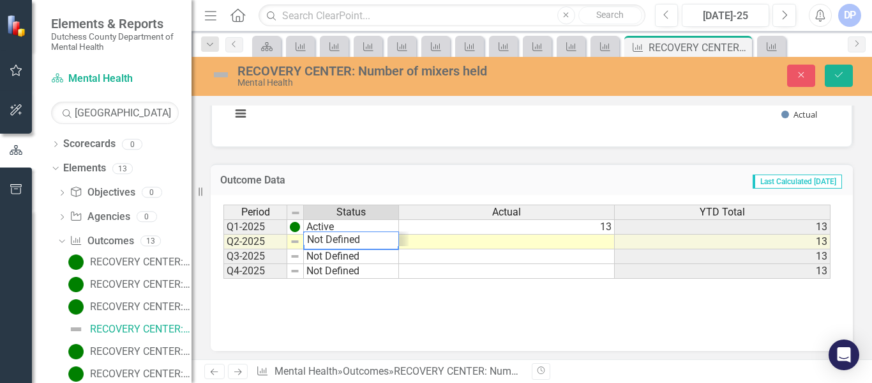
scroll to position [15, 0]
click at [337, 243] on div "Period Status Actual YTD Total Q1-2025 Active 13 13 Q2-2025 Not Defined 13 Q3-2…" at bounding box center [527, 241] width 607 height 75
type textarea "Active"
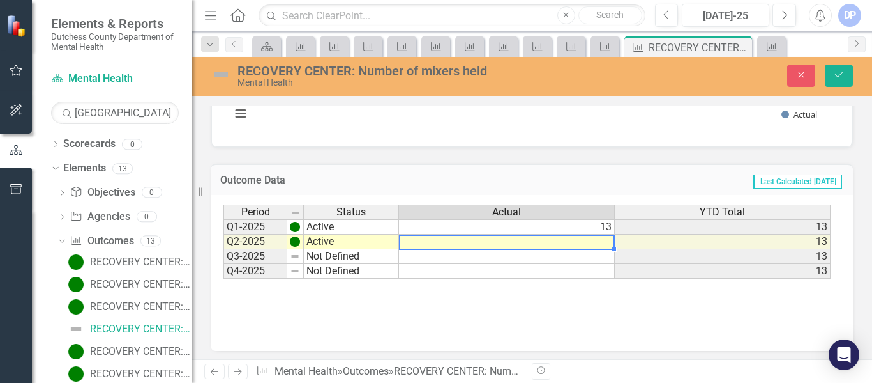
click at [425, 241] on td at bounding box center [507, 241] width 216 height 15
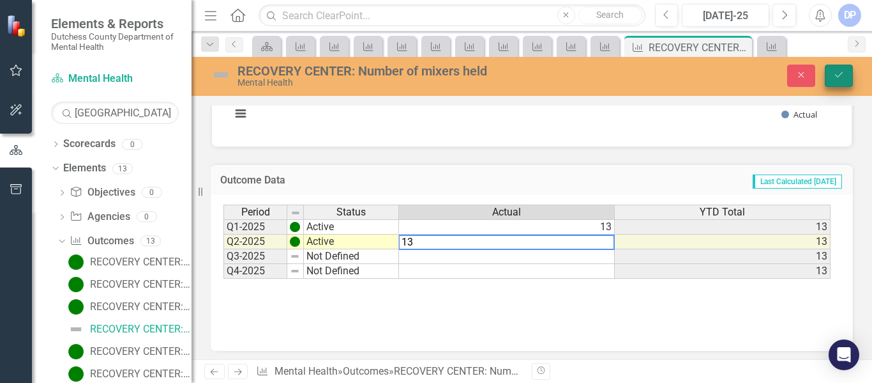
type textarea "13"
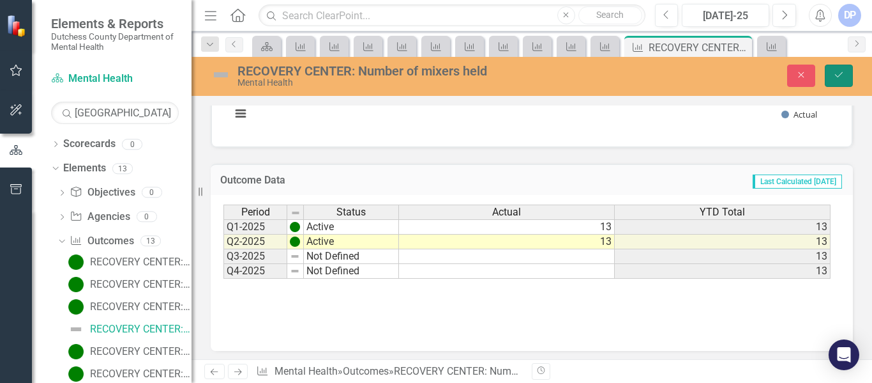
click at [845, 70] on button "Save" at bounding box center [839, 75] width 28 height 22
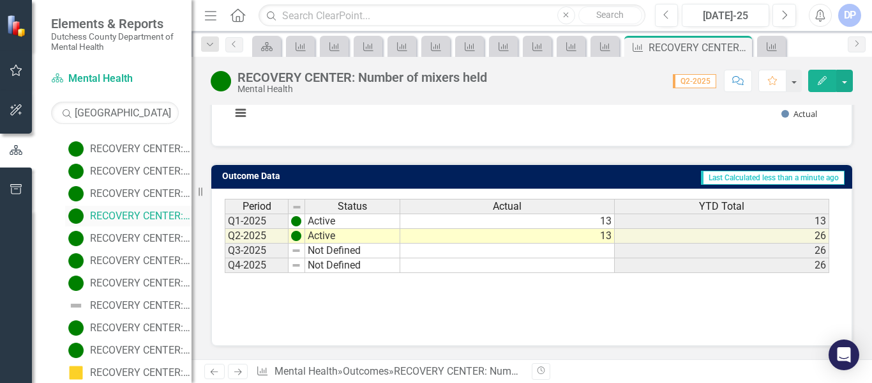
scroll to position [128, 0]
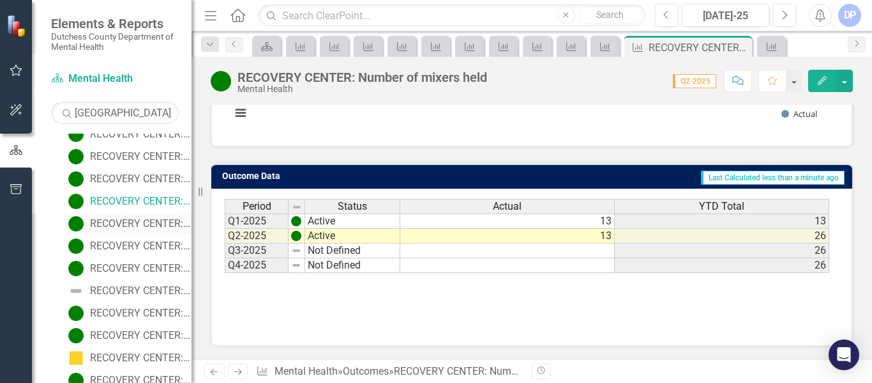
click at [134, 226] on div "RECOVERY CENTER: Total Unduplicated clients in time period" at bounding box center [141, 223] width 102 height 11
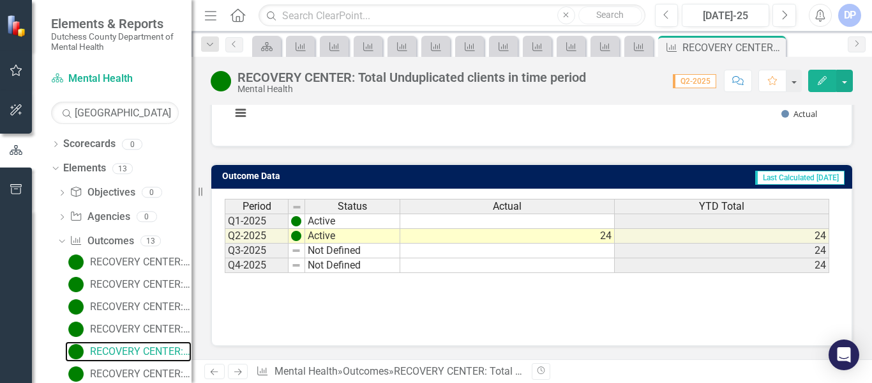
scroll to position [128, 0]
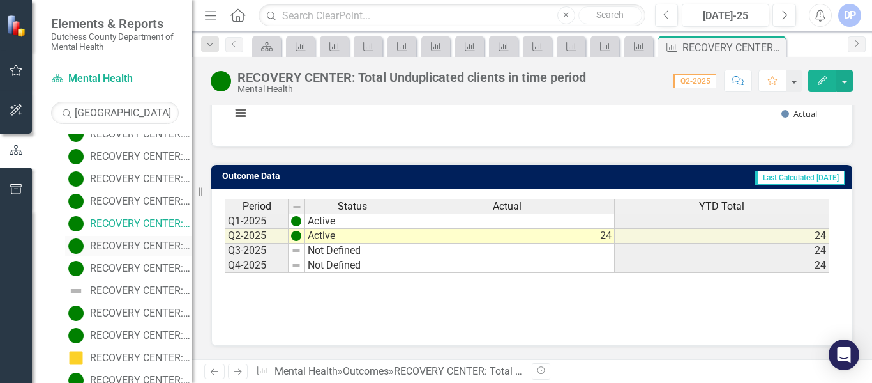
click at [135, 242] on div "RECOVERY CENTER: Clients have their information updated with their health plans…" at bounding box center [141, 245] width 102 height 11
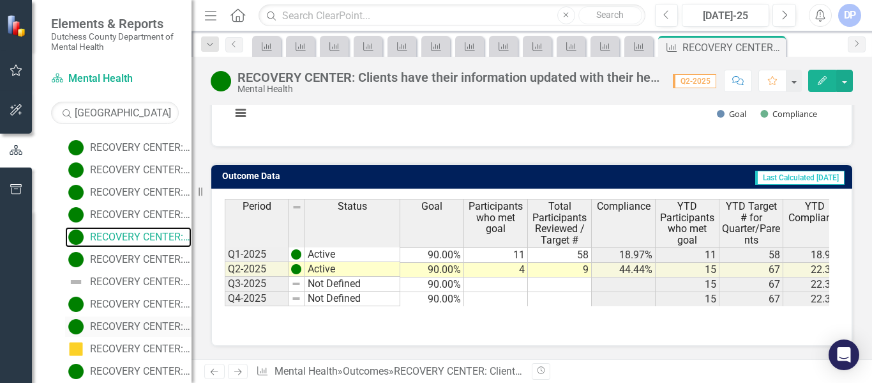
scroll to position [186, 0]
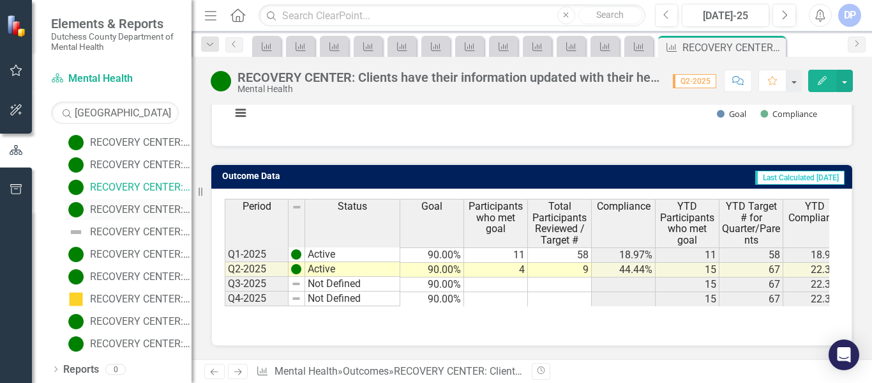
click at [141, 206] on div "RECOVERY CENTER: Clients will achieve one self-assessed Peer Advocacy and Suppo…" at bounding box center [141, 209] width 102 height 11
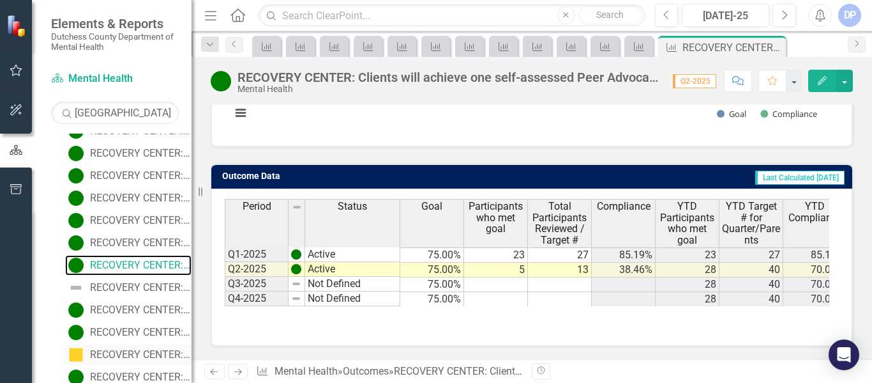
scroll to position [151, 0]
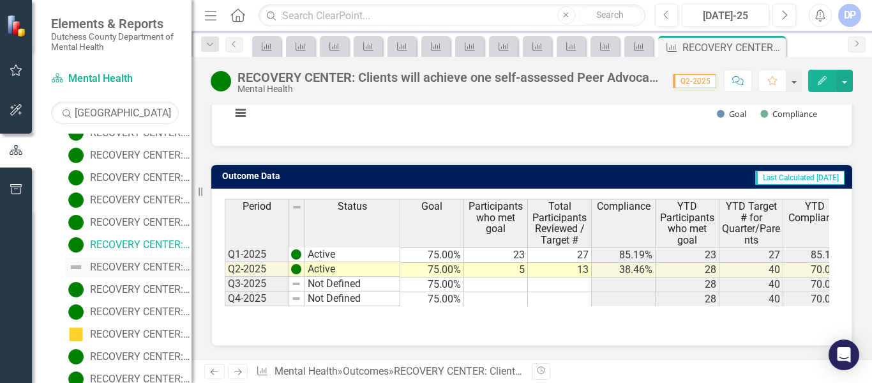
click at [152, 259] on link "RECOVERY CENTER: Participants found eligible will be connected to relevant publ…" at bounding box center [128, 267] width 126 height 20
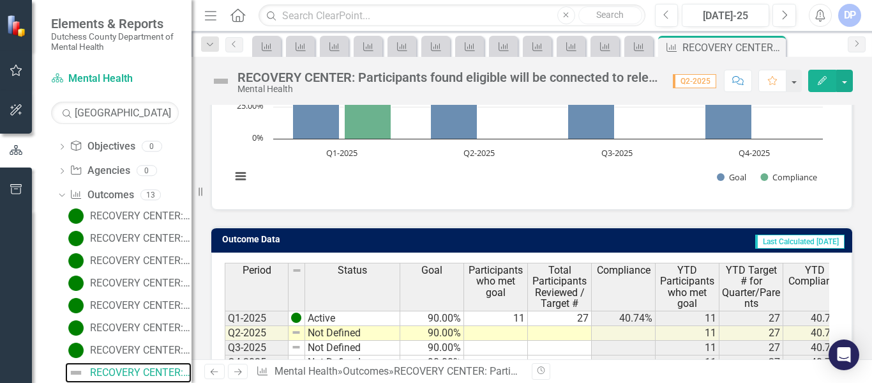
scroll to position [310, 0]
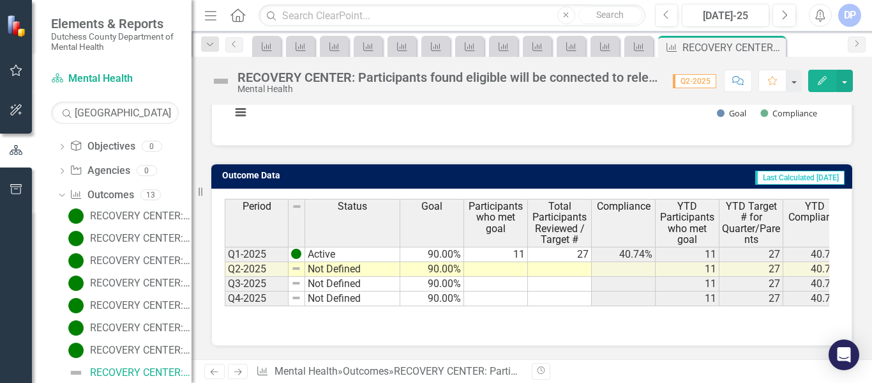
click at [516, 273] on td at bounding box center [496, 269] width 64 height 15
type textarea "0"
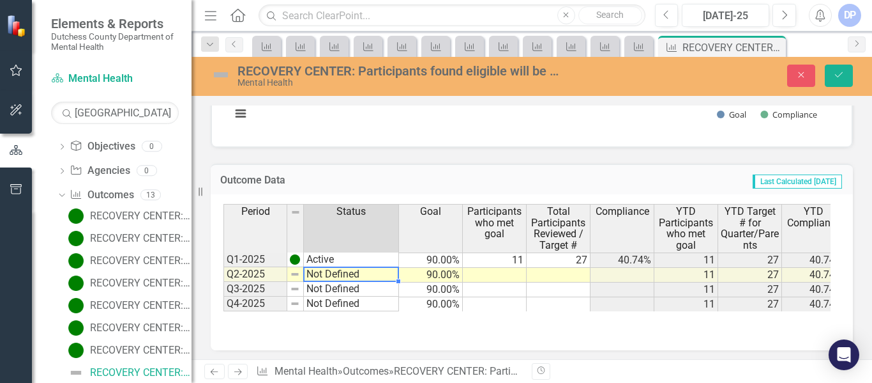
click at [329, 270] on td "Not Defined" at bounding box center [351, 274] width 95 height 15
click at [328, 271] on div "Period Status Goal Participants who met goal Total Participants Reviewed / Targ…" at bounding box center [527, 257] width 607 height 107
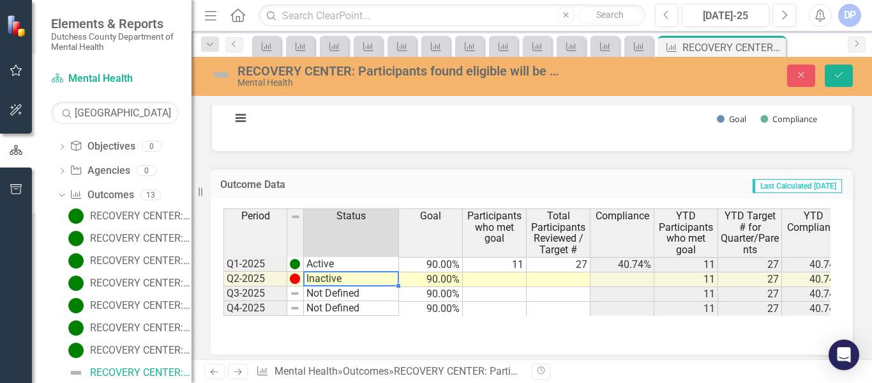
scroll to position [314, 0]
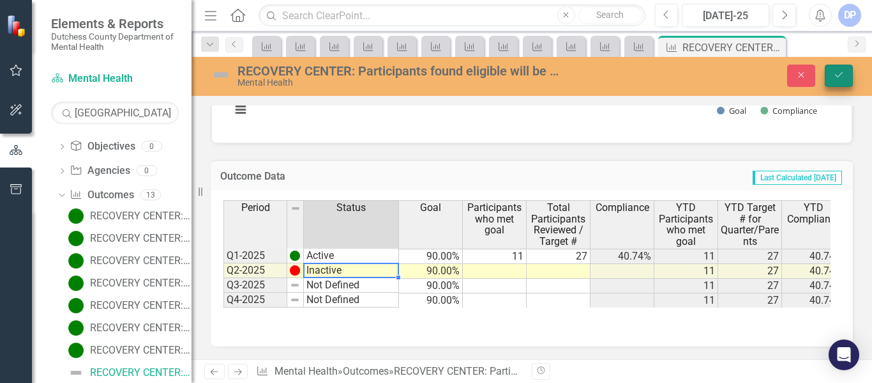
type textarea "Inactive"
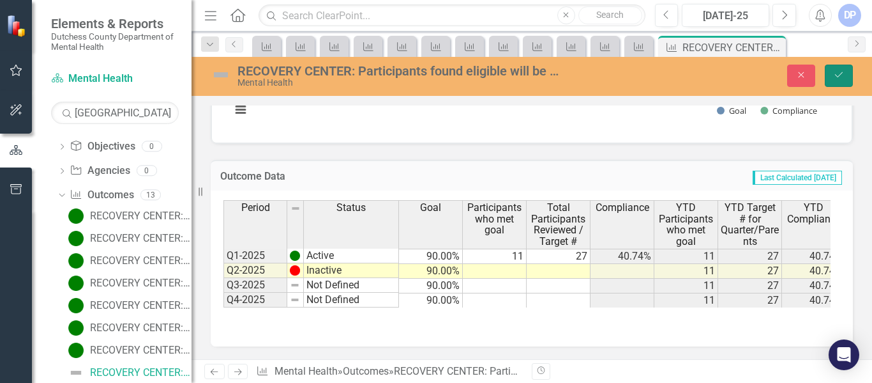
click at [841, 82] on button "Save" at bounding box center [839, 75] width 28 height 22
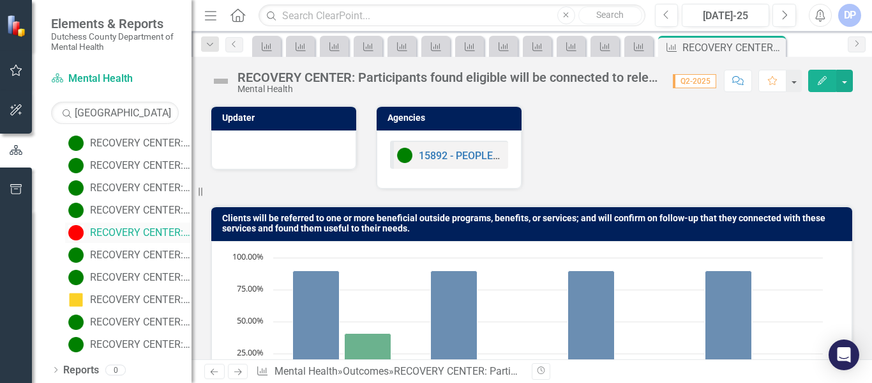
scroll to position [186, 0]
click at [732, 79] on icon "Comment" at bounding box center [737, 80] width 11 height 9
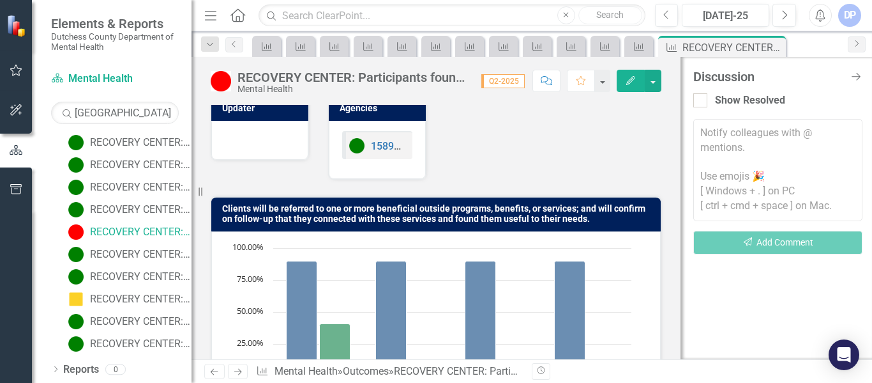
scroll to position [0, 0]
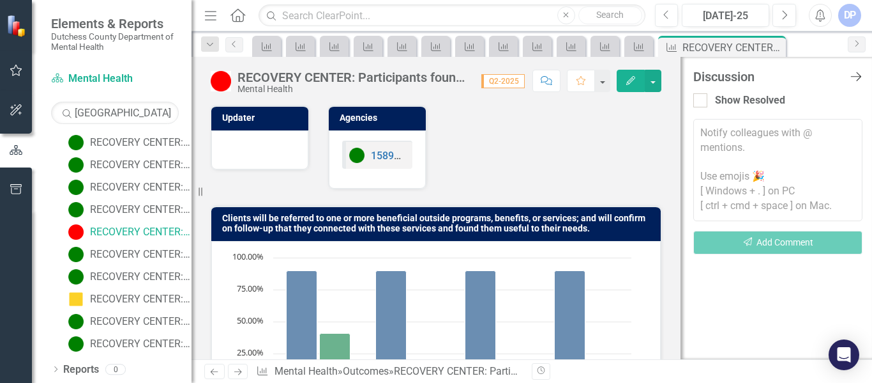
click at [858, 79] on icon "Close Discussion Bar" at bounding box center [856, 76] width 16 height 12
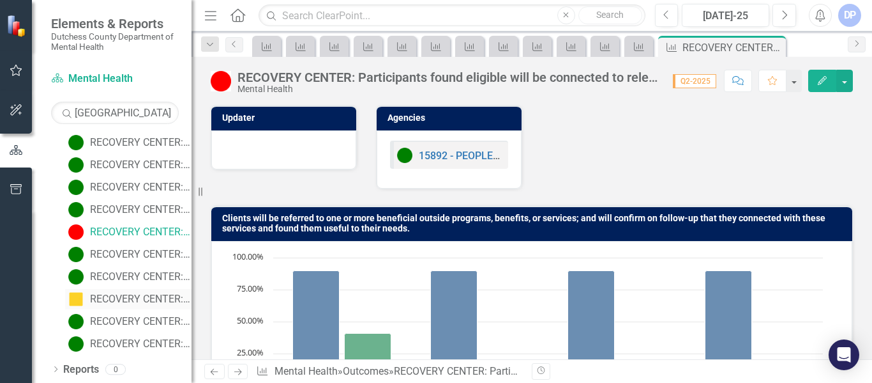
click at [112, 300] on div "RECOVERY CENTER: Clients will receive assistance completing forms/applications …" at bounding box center [141, 298] width 102 height 11
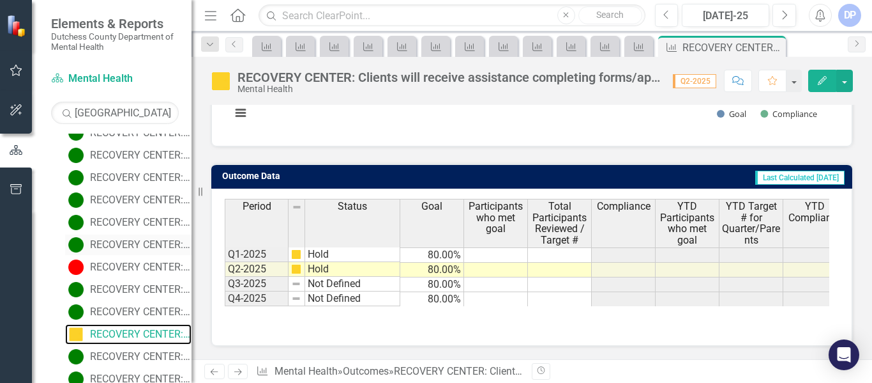
scroll to position [186, 0]
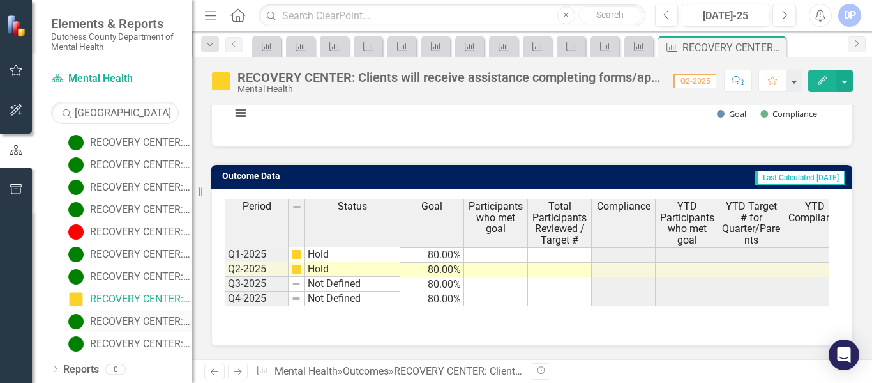
click at [114, 326] on div "RECOVERY CENTER: Clients will report improved scores across one or more of the …" at bounding box center [141, 320] width 102 height 11
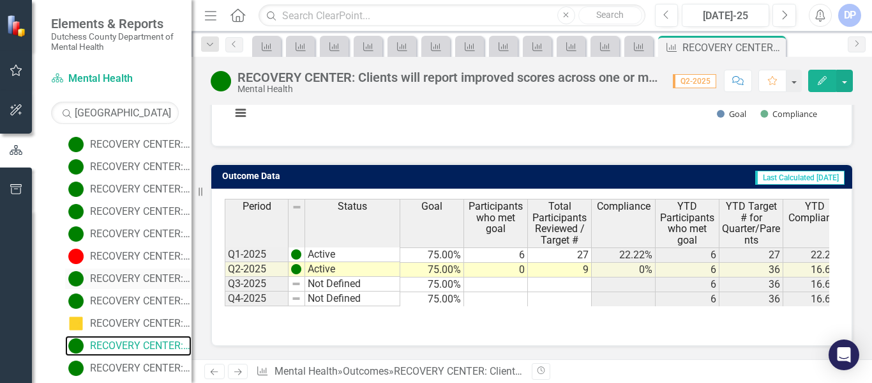
scroll to position [186, 0]
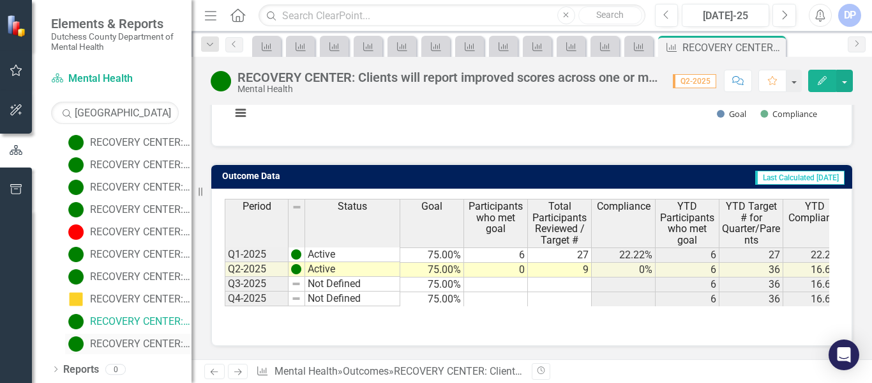
click at [105, 340] on div "RECOVERY CENTER: Peer advocates will engage with each client a minimum of three…" at bounding box center [141, 343] width 102 height 11
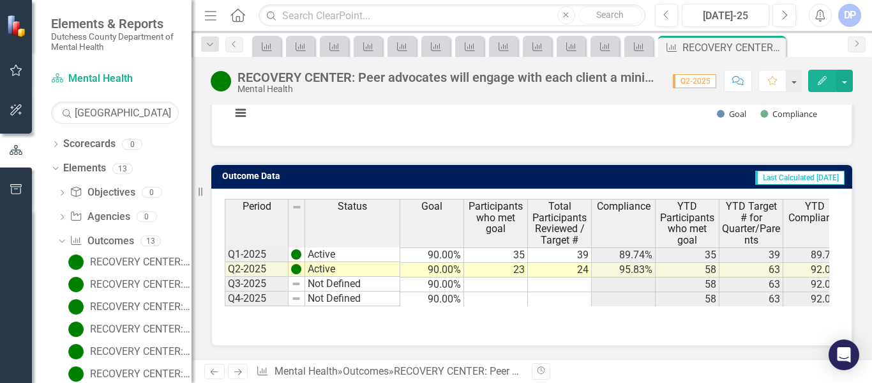
scroll to position [186, 0]
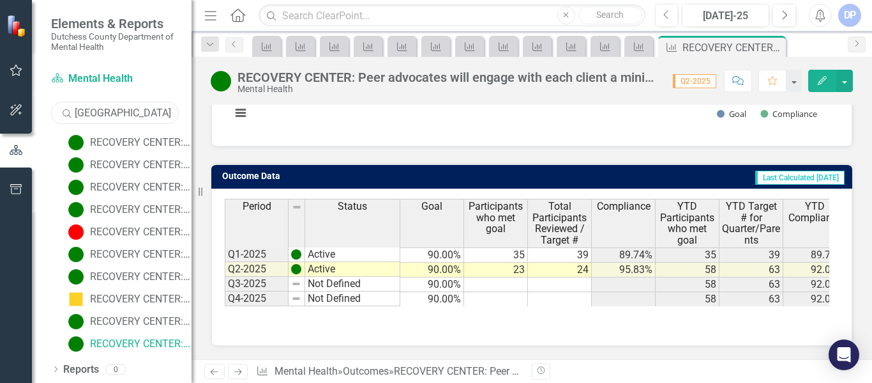
click at [151, 114] on input "[GEOGRAPHIC_DATA]" at bounding box center [115, 113] width 128 height 22
drag, startPoint x: 151, startPoint y: 114, endPoint x: 61, endPoint y: 126, distance: 90.9
click at [61, 126] on div "Scorecard Mental Health Search Recovery Center Sorry, no results found. Dropdow…" at bounding box center [112, 225] width 160 height 314
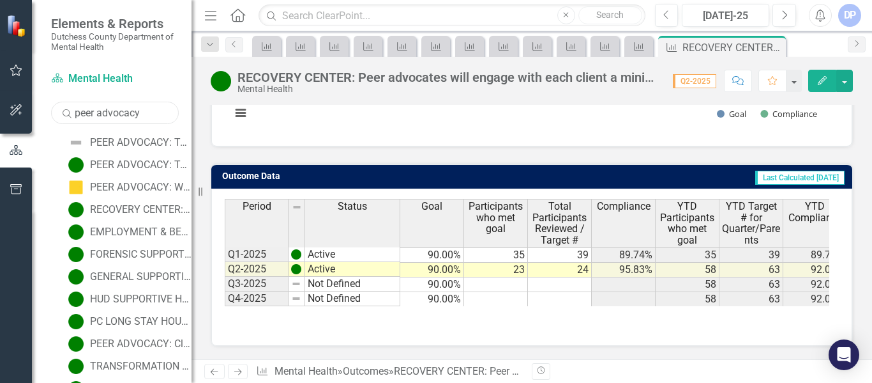
type input "peer advocacy"
click at [121, 140] on div "PEER ADVOCACY: Total number of Peer Advocates" at bounding box center [141, 142] width 102 height 11
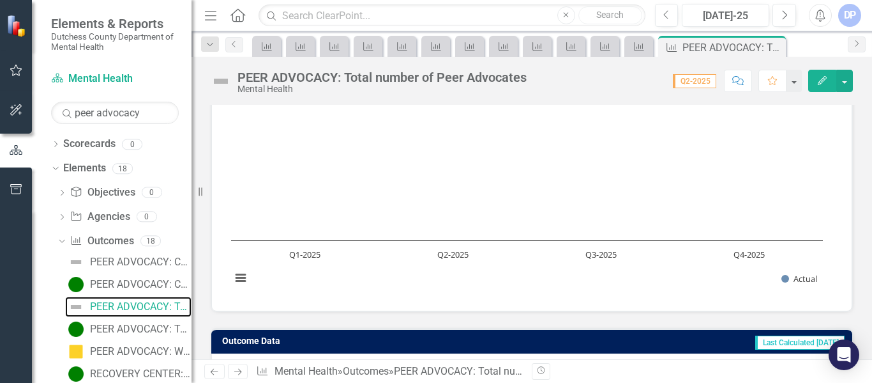
scroll to position [255, 0]
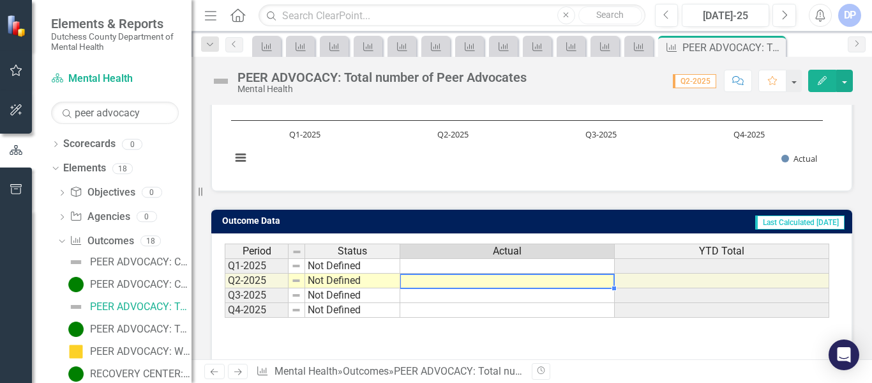
click at [520, 285] on td at bounding box center [507, 280] width 215 height 15
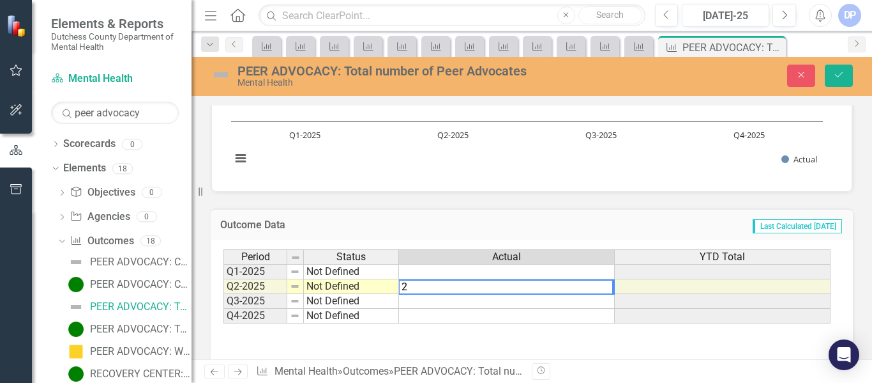
type textarea "2"
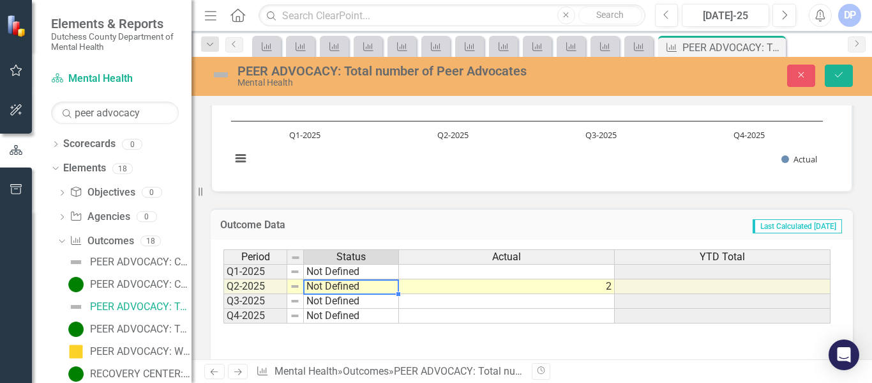
click at [368, 285] on td "Not Defined" at bounding box center [351, 286] width 95 height 15
click at [368, 285] on div "Period Status Actual YTD Total Q1-2025 Not Defined Q2-2025 Not Defined 2 Q3-202…" at bounding box center [527, 286] width 607 height 75
type textarea "Active"
click at [841, 68] on button "Save" at bounding box center [839, 75] width 28 height 22
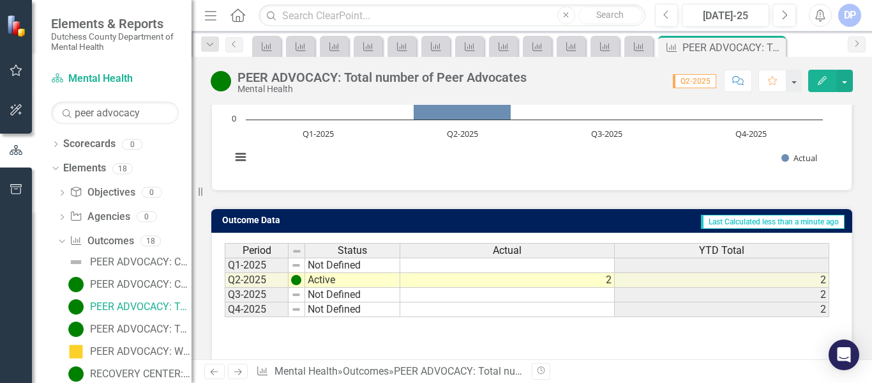
scroll to position [300, 0]
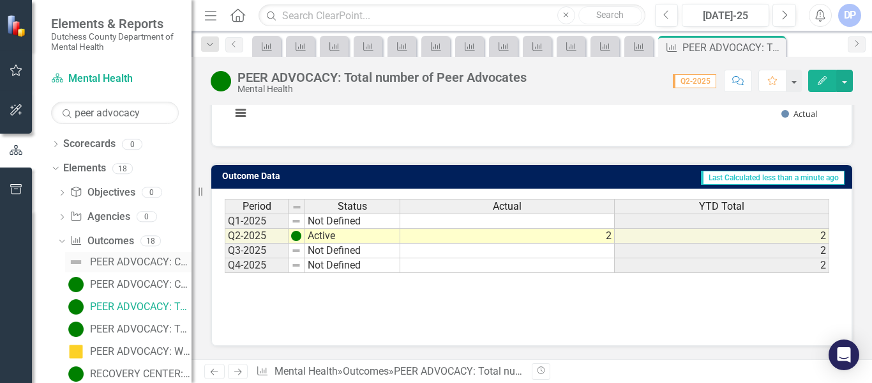
click at [111, 262] on div "PEER ADVOCACY: Caseload per Peer Advocate" at bounding box center [141, 261] width 102 height 11
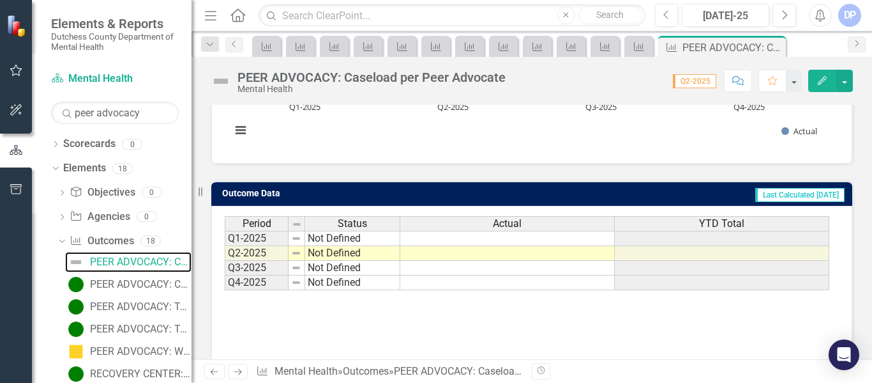
scroll to position [300, 0]
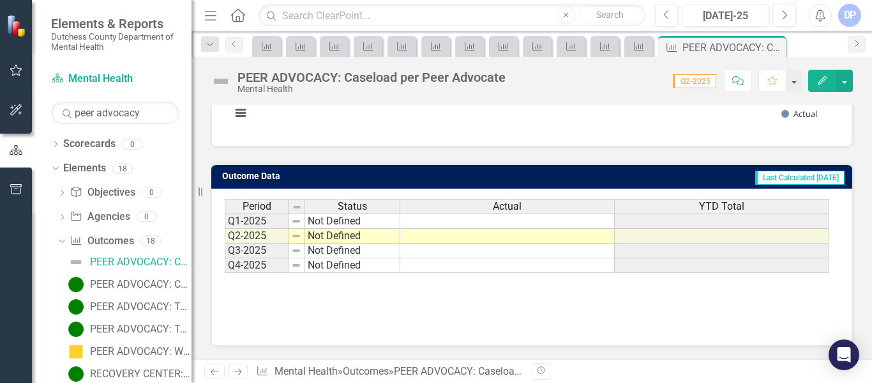
click at [374, 238] on td "Not Defined" at bounding box center [352, 236] width 95 height 15
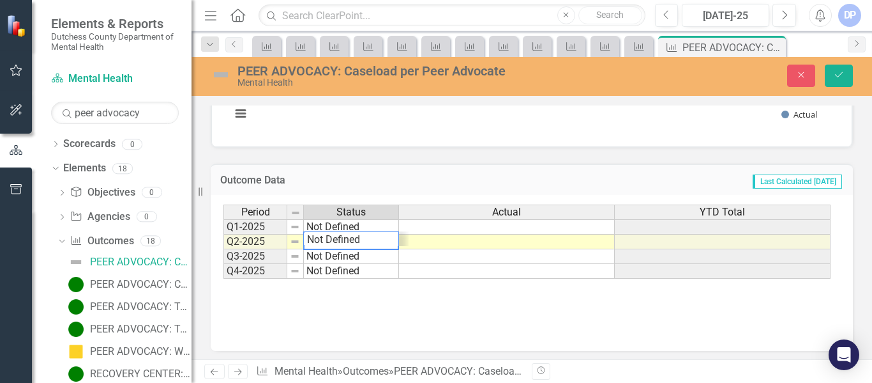
scroll to position [15, 0]
click at [374, 238] on div "Period Status Actual YTD Total Q1-2025 Not Defined Q2-2025 Not Defined Q3-2025 …" at bounding box center [527, 241] width 607 height 75
type textarea "Active"
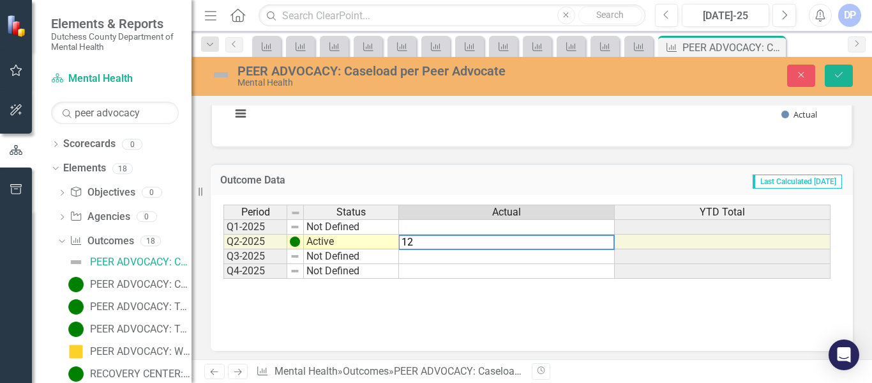
scroll to position [304, 0]
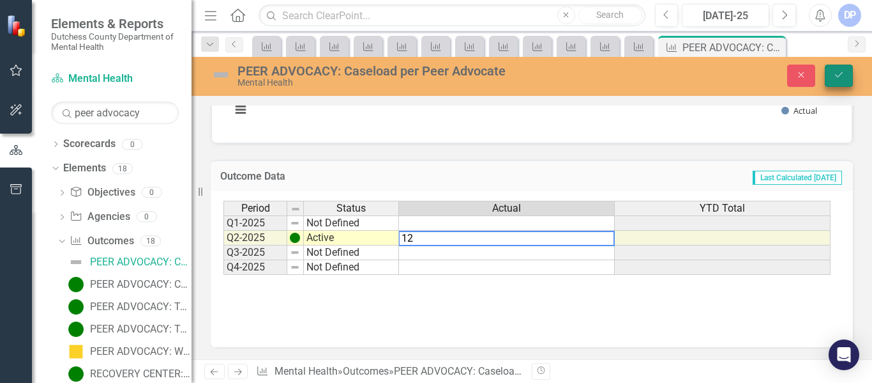
type textarea "12"
click at [840, 78] on icon "Save" at bounding box center [838, 74] width 11 height 9
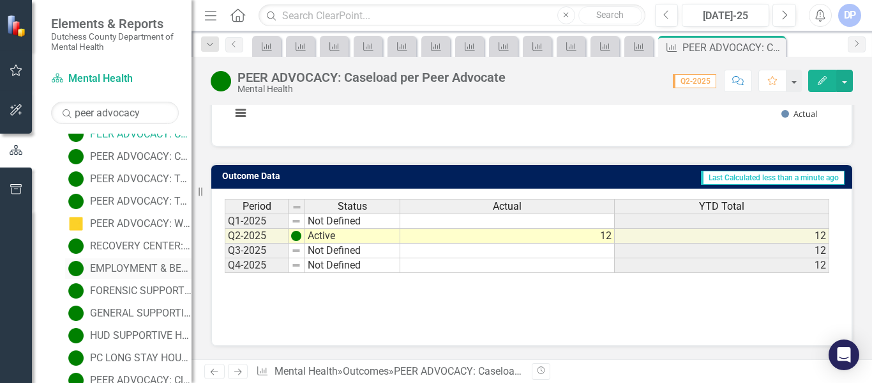
scroll to position [64, 0]
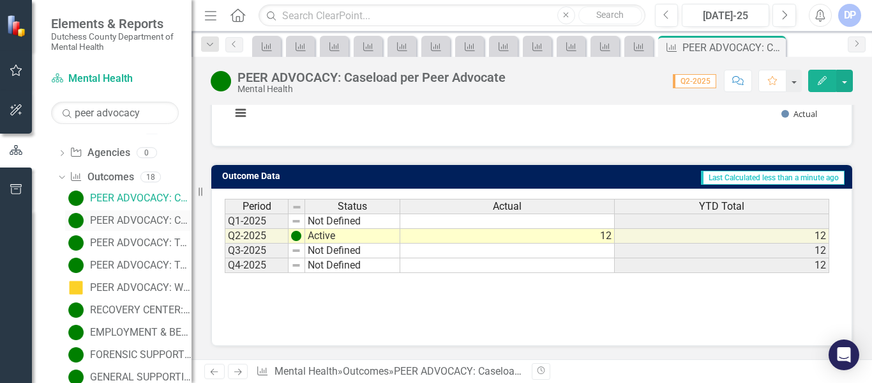
click at [145, 216] on div "PEER ADVOCACY: Current staff vacancy rate (listed as %)" at bounding box center [141, 220] width 102 height 11
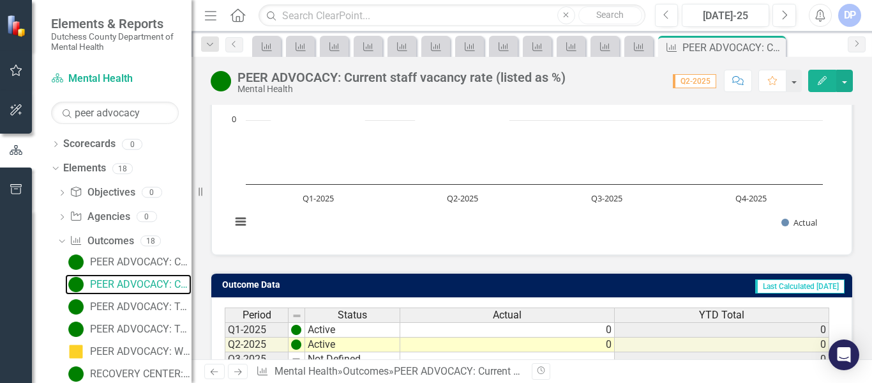
scroll to position [300, 0]
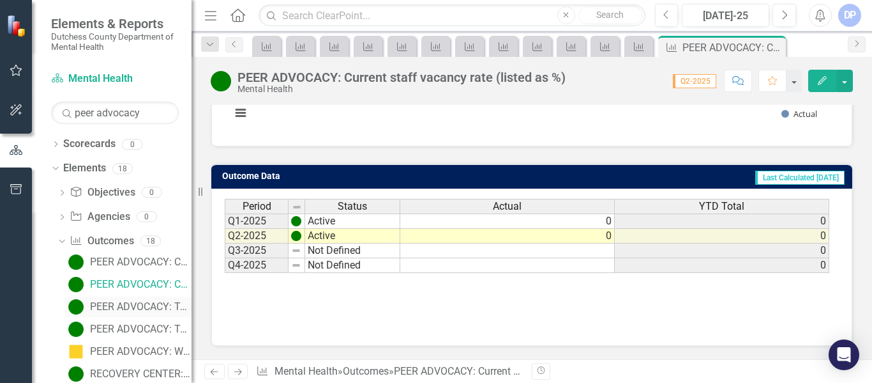
click at [116, 306] on div "PEER ADVOCACY: Total number of Peer Advocates" at bounding box center [141, 306] width 102 height 11
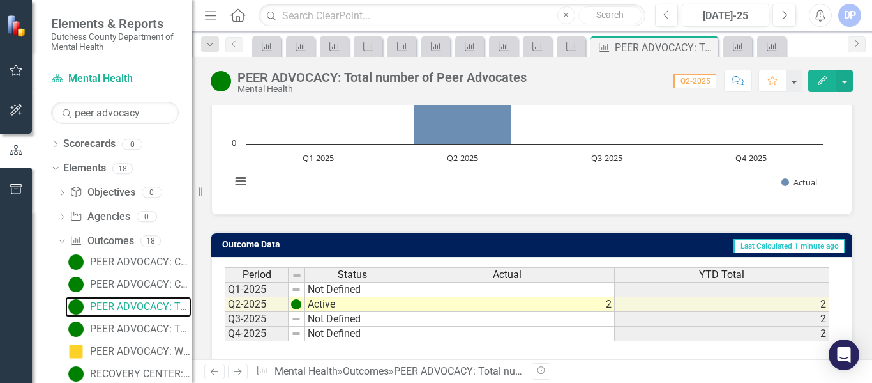
scroll to position [255, 0]
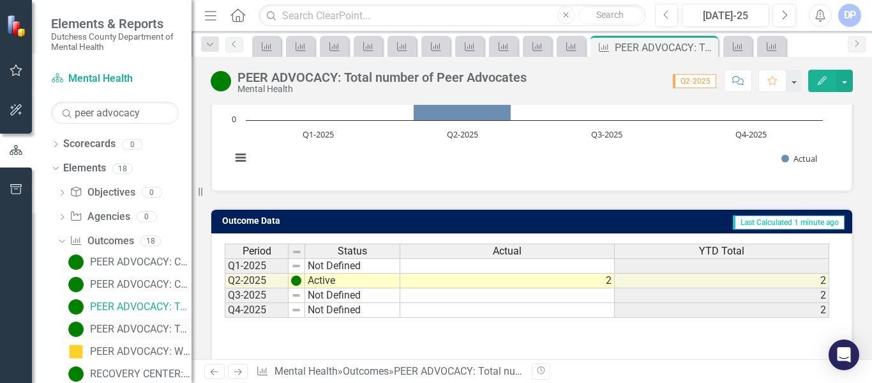
click at [147, 325] on div "PEER ADVOCACY: Total Unduplicated clients in time period" at bounding box center [141, 328] width 102 height 11
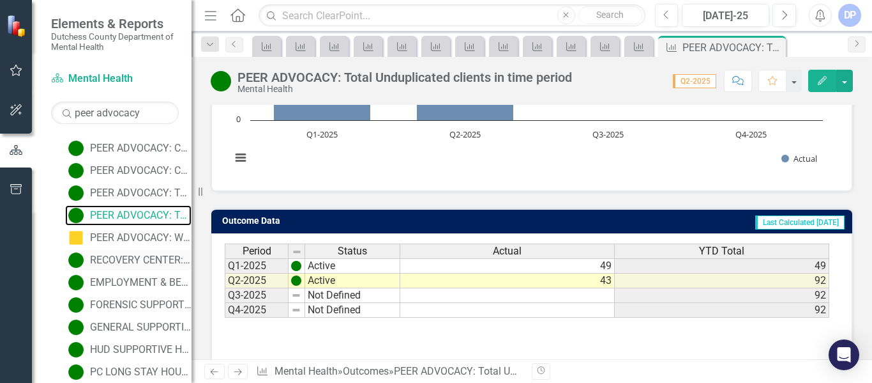
scroll to position [128, 0]
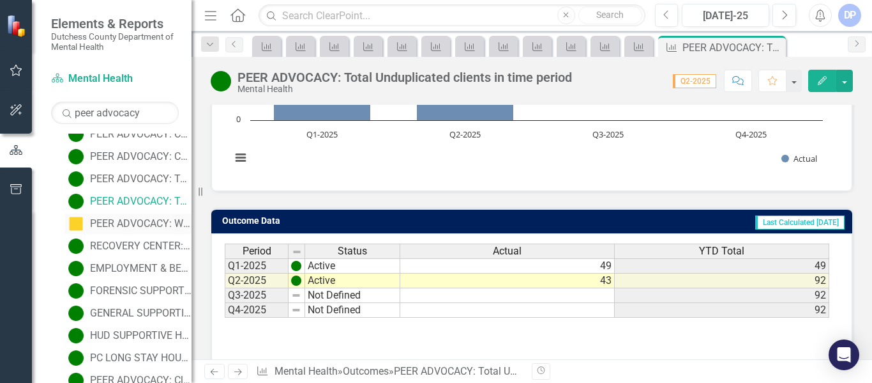
click at [115, 224] on div "PEER ADVOCACY: Wait time from initial call to peer contact" at bounding box center [141, 223] width 102 height 11
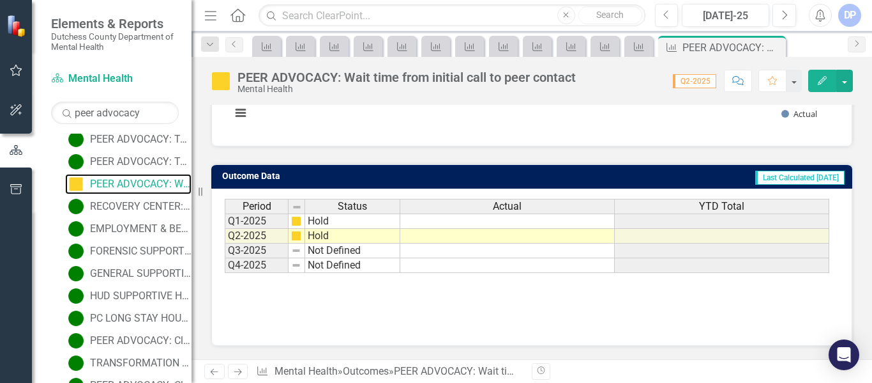
scroll to position [192, 0]
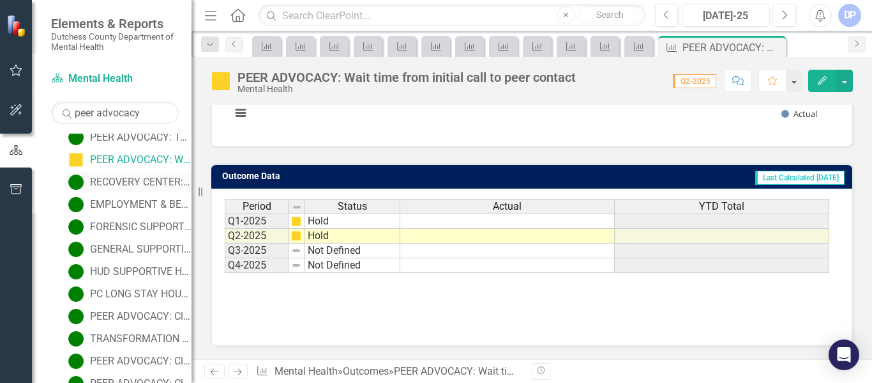
click at [116, 176] on div "RECOVERY CENTER: Clients will achieve one self-assessed Peer Advocacy and Suppo…" at bounding box center [141, 181] width 102 height 11
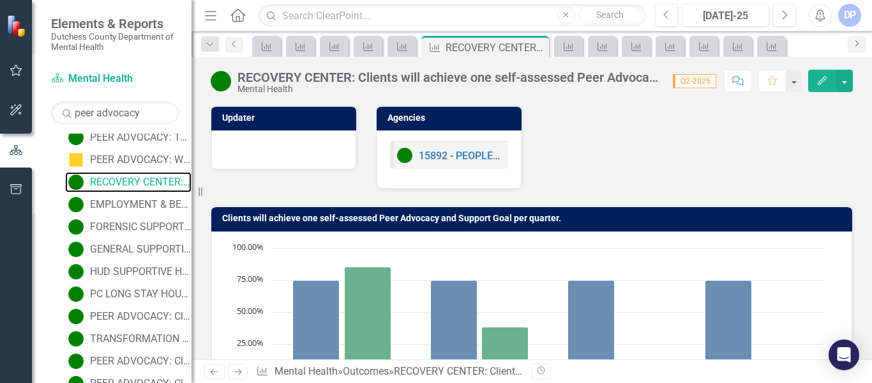
scroll to position [300, 0]
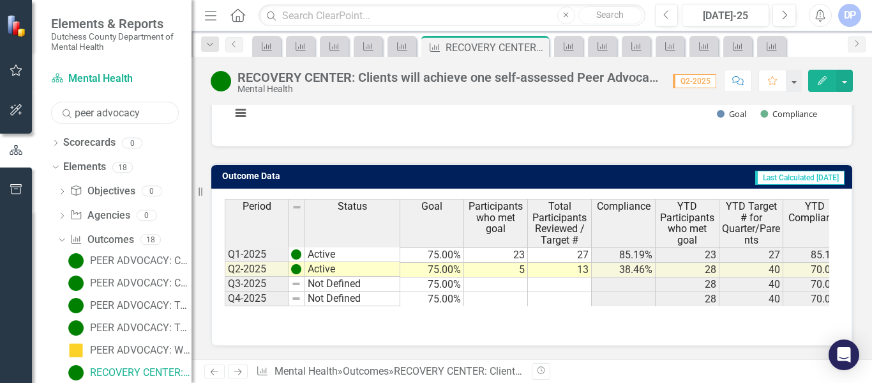
click at [156, 114] on input "peer advocacy" at bounding box center [115, 113] width 128 height 22
type input "peer advocacy:"
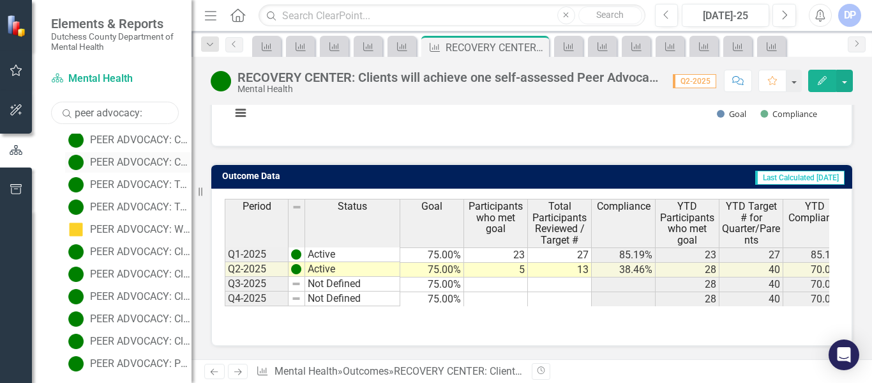
scroll to position [129, 0]
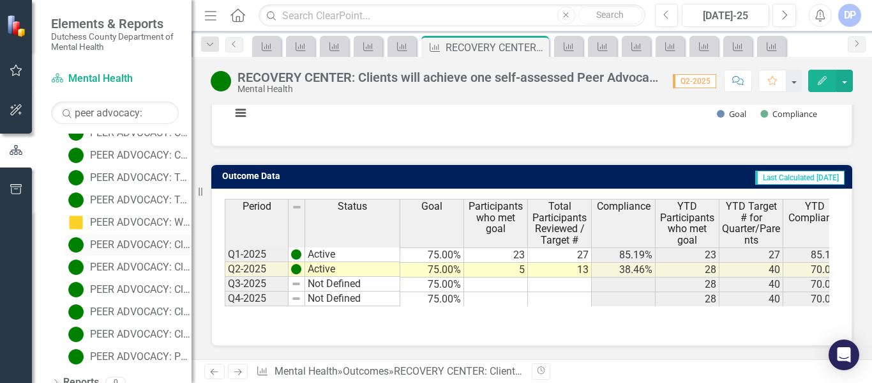
click at [122, 245] on div "PEER ADVOCACY: Clients have their information updated with their health plans, …" at bounding box center [141, 244] width 102 height 11
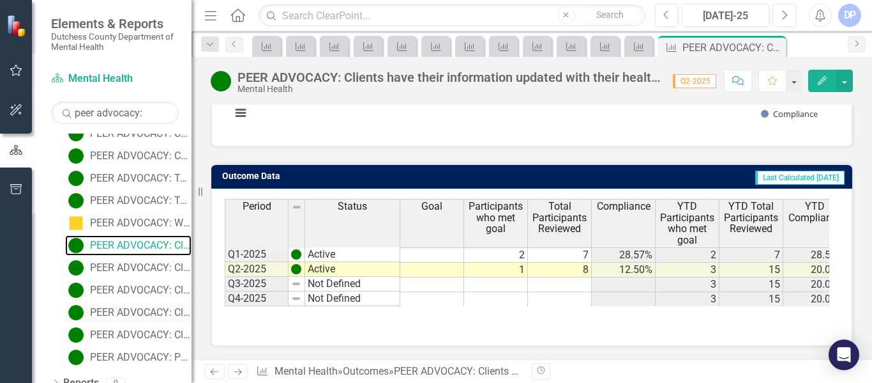
scroll to position [142, 0]
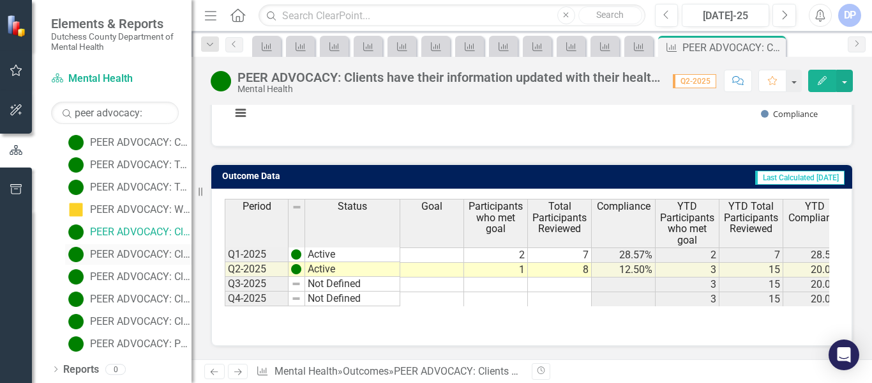
click at [128, 254] on div "PEER ADVOCACY: Clients will achieve one self-assessed Peer Advocacy and Support…" at bounding box center [141, 253] width 102 height 11
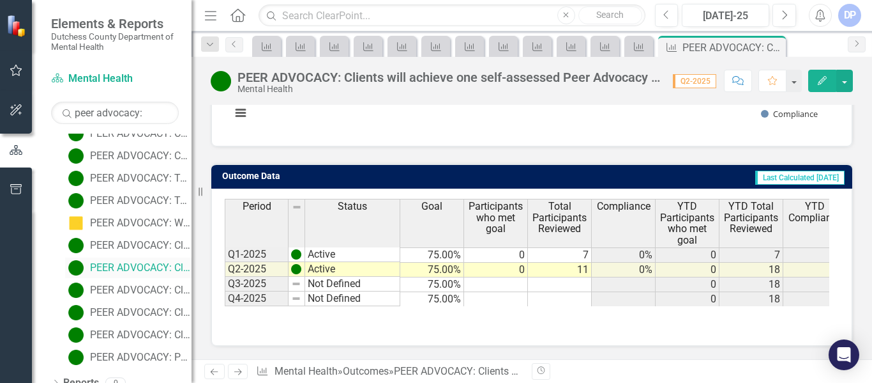
scroll to position [142, 0]
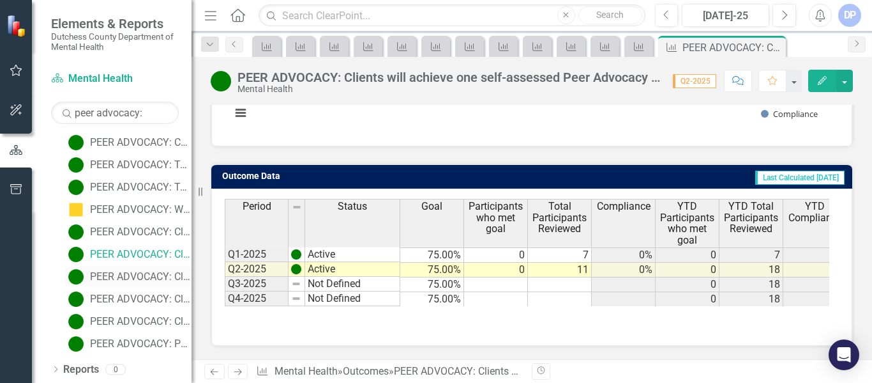
click at [91, 269] on link "PEER ADVOCACY: Clients will design, develop, and complete a Wellness Recovery A…" at bounding box center [128, 276] width 126 height 20
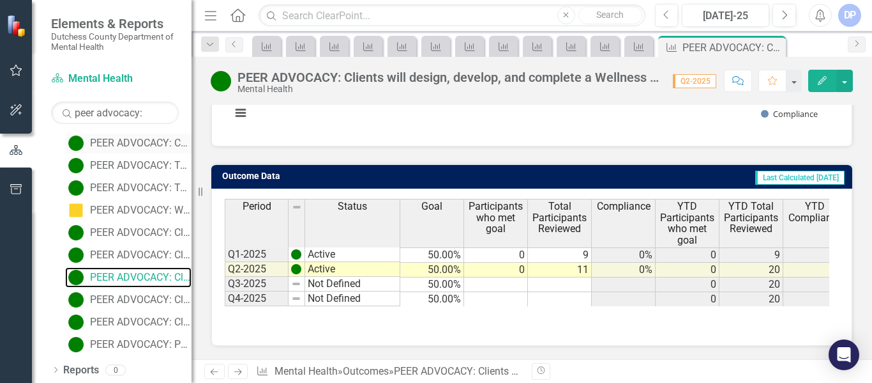
scroll to position [142, 0]
click at [95, 294] on div "PEER ADVOCACY: Clients will engage in two or more One-to-One [MEDICAL_DATA] Ses…" at bounding box center [141, 298] width 102 height 11
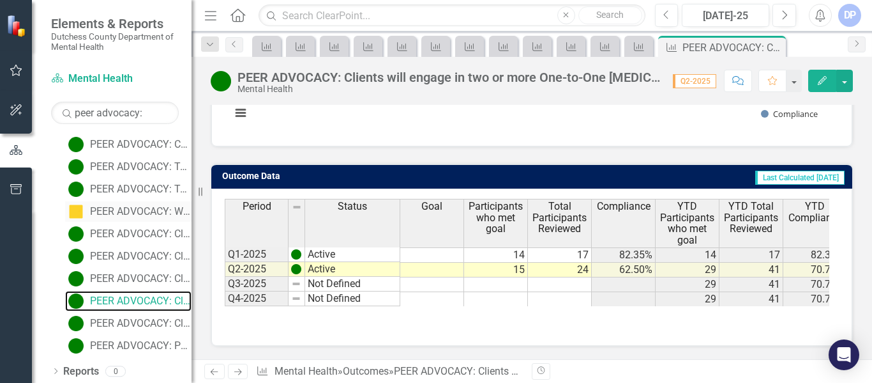
scroll to position [142, 0]
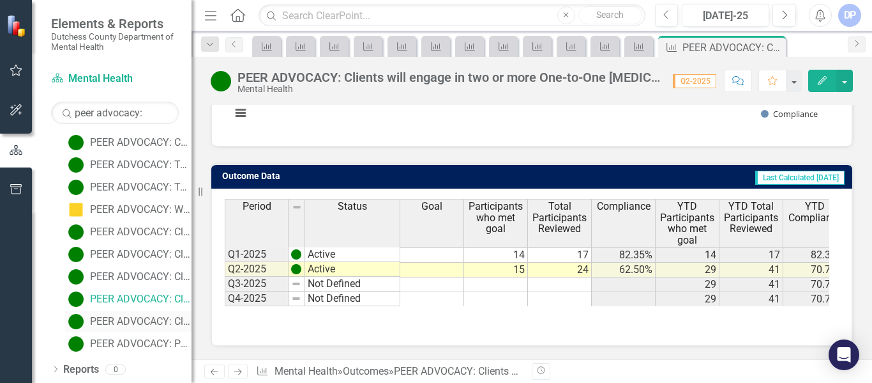
click at [121, 317] on div "PEER ADVOCACY: Clients will report improved scores across one or more of the 8 …" at bounding box center [141, 320] width 102 height 11
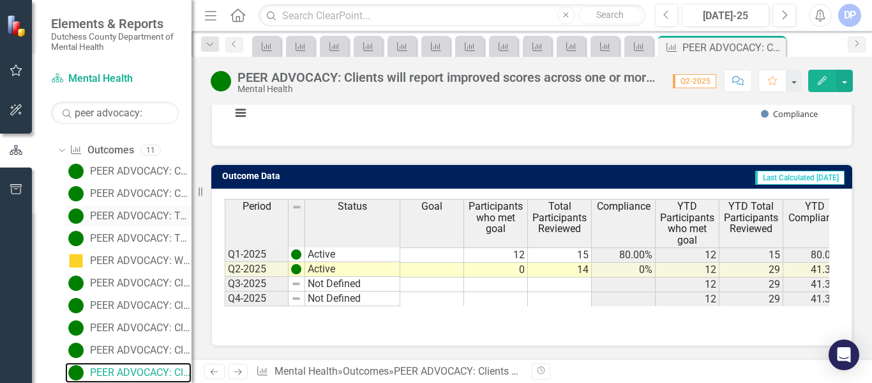
scroll to position [142, 0]
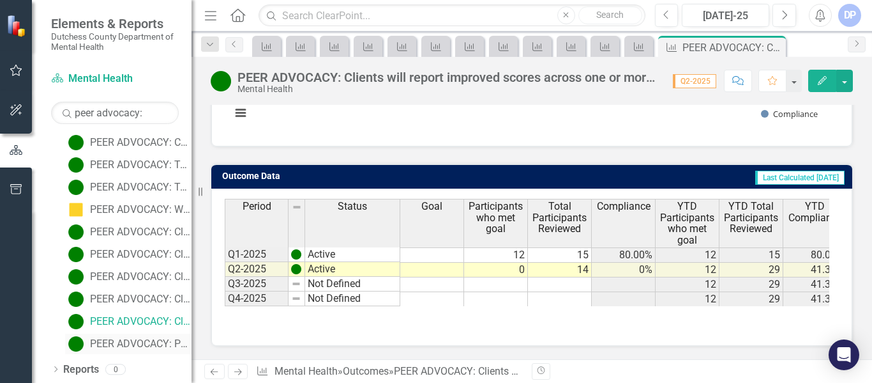
click at [140, 344] on div "PEER ADVOCACY: Peer advocates will engage with each client a minimum of three t…" at bounding box center [141, 343] width 102 height 11
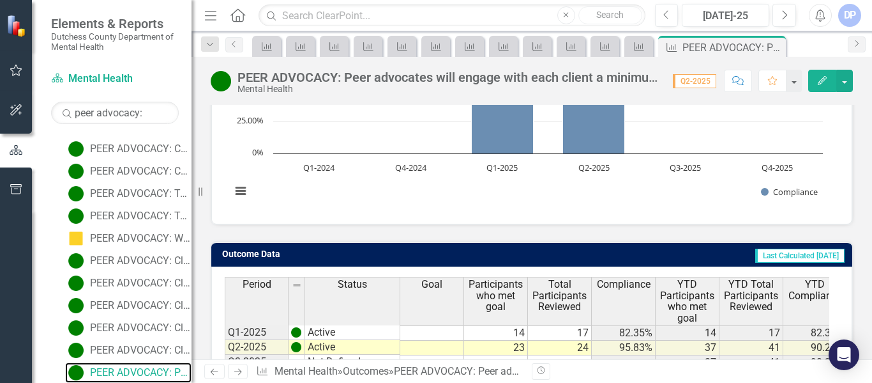
scroll to position [300, 0]
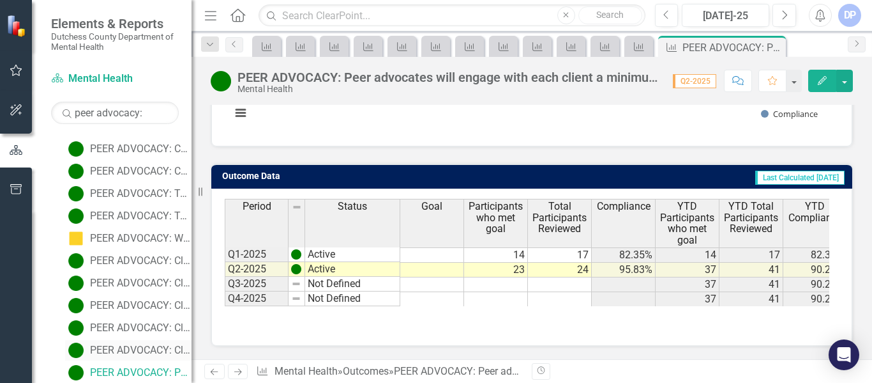
click at [115, 344] on div "PEER ADVOCACY: Clients will report improved scores across one or more of the 8 …" at bounding box center [141, 349] width 102 height 11
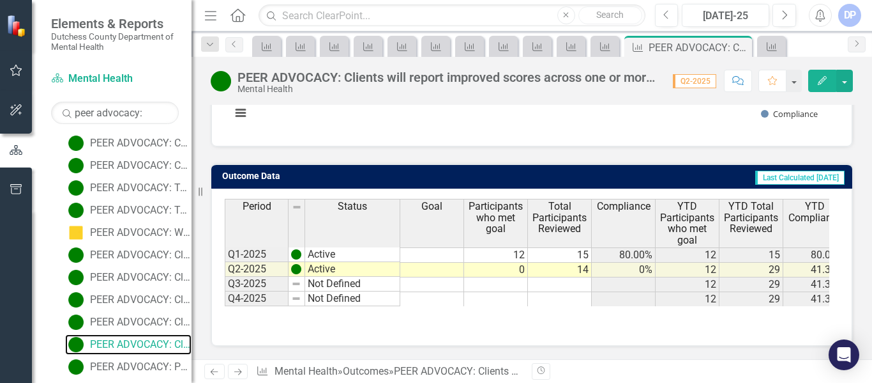
scroll to position [142, 0]
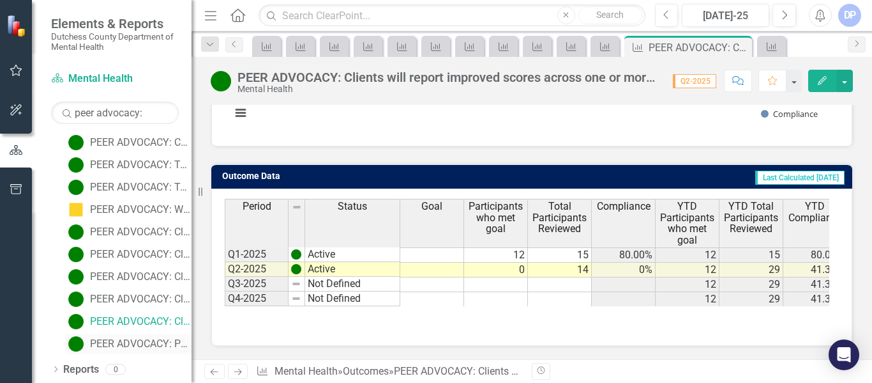
click at [140, 342] on div "PEER ADVOCACY: Peer advocates will engage with each client a minimum of three t…" at bounding box center [141, 343] width 102 height 11
